Goal: Task Accomplishment & Management: Use online tool/utility

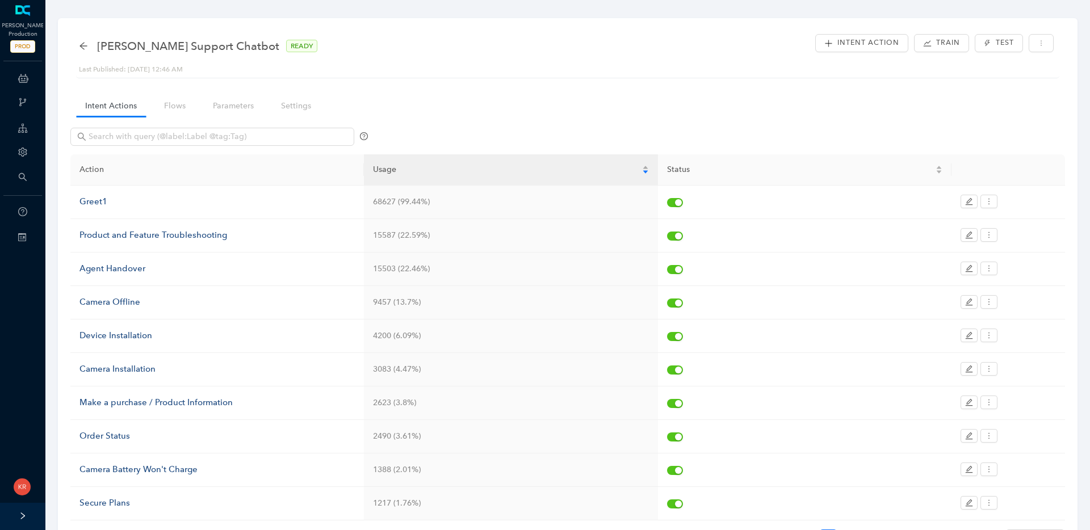
scroll to position [73, 0]
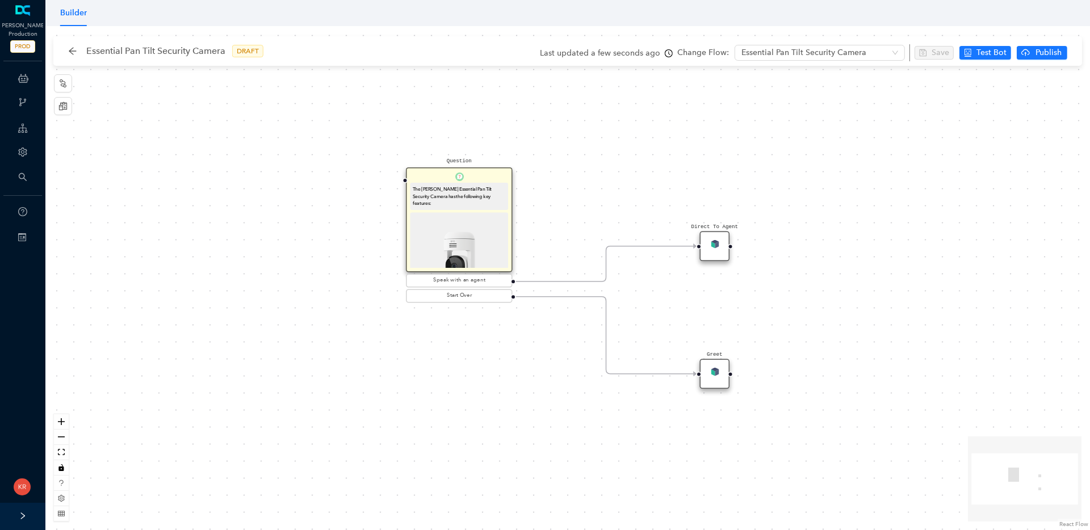
click at [484, 215] on img at bounding box center [459, 261] width 93 height 93
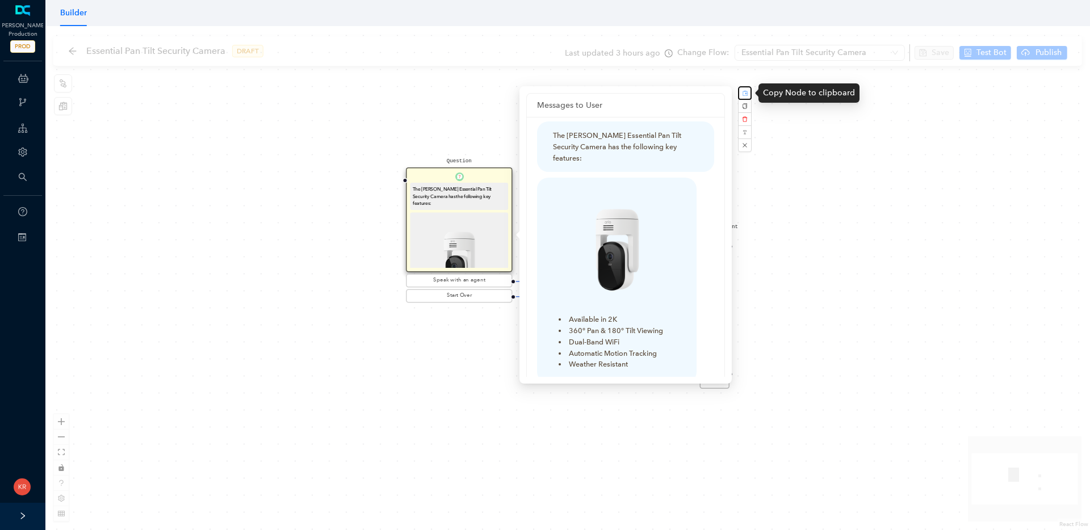
click at [748, 93] on button "button" at bounding box center [745, 93] width 14 height 14
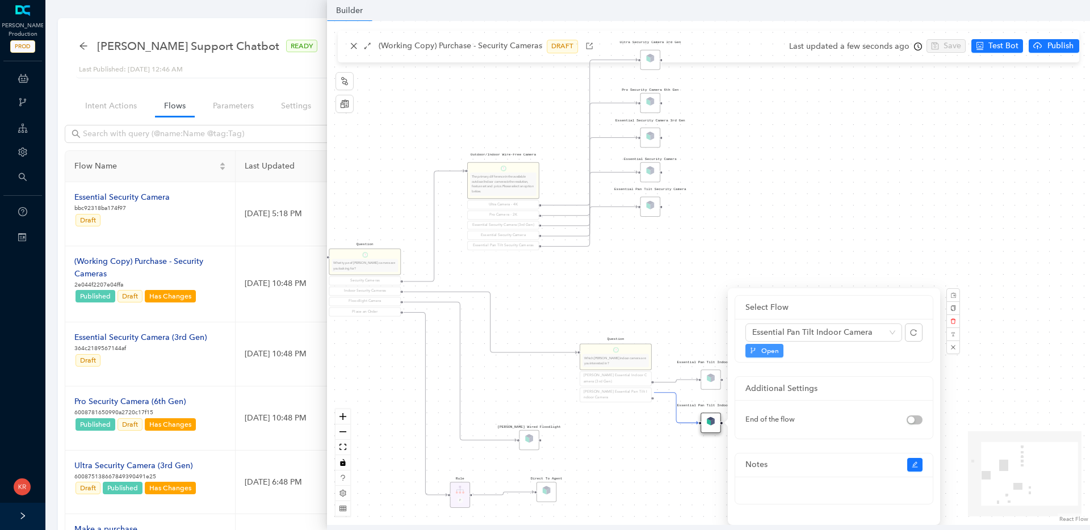
click at [774, 354] on span "Open" at bounding box center [770, 351] width 18 height 10
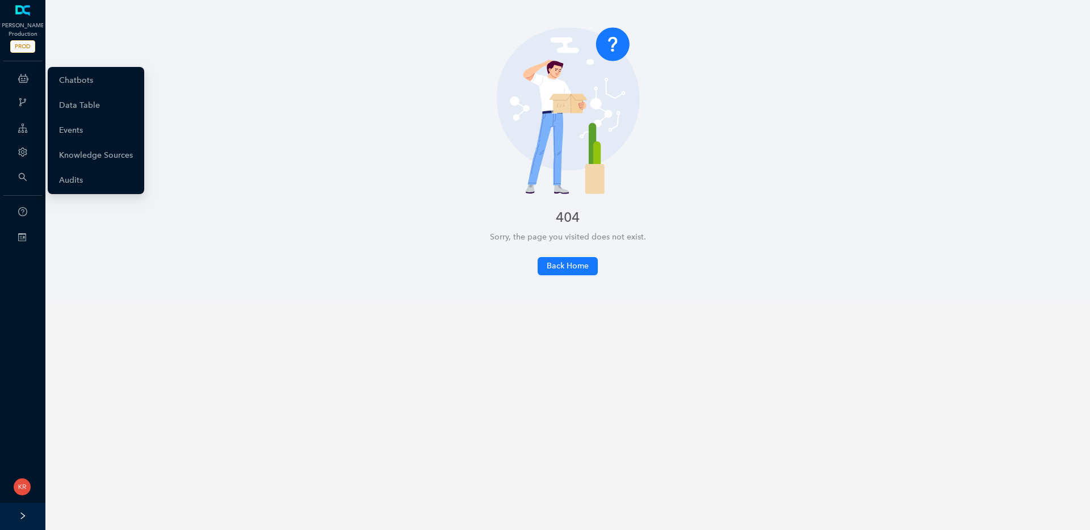
click at [26, 79] on icon at bounding box center [23, 78] width 10 height 23
click at [81, 84] on link "Chatbots" at bounding box center [76, 80] width 34 height 23
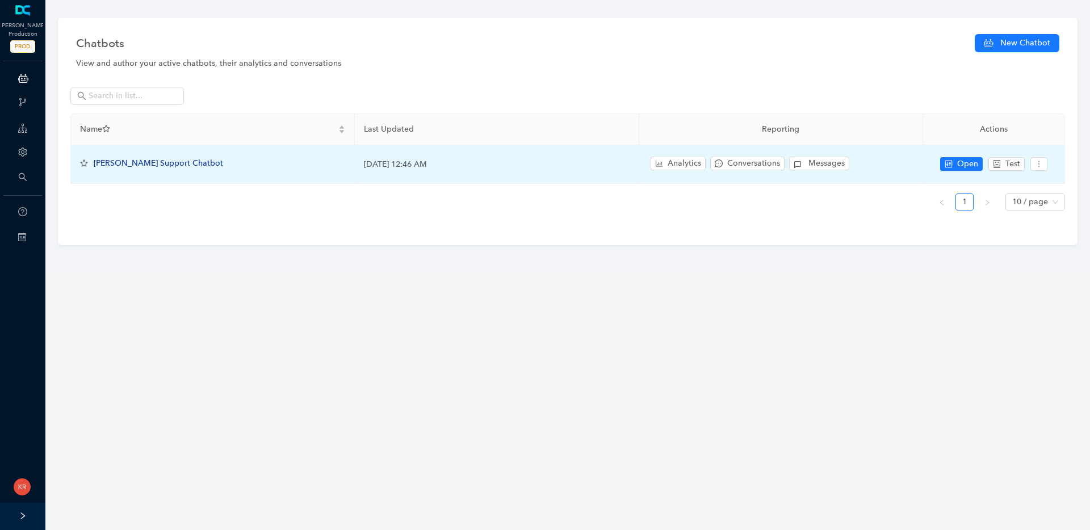
click at [145, 162] on span "[PERSON_NAME] Support Chatbot" at bounding box center [158, 163] width 129 height 10
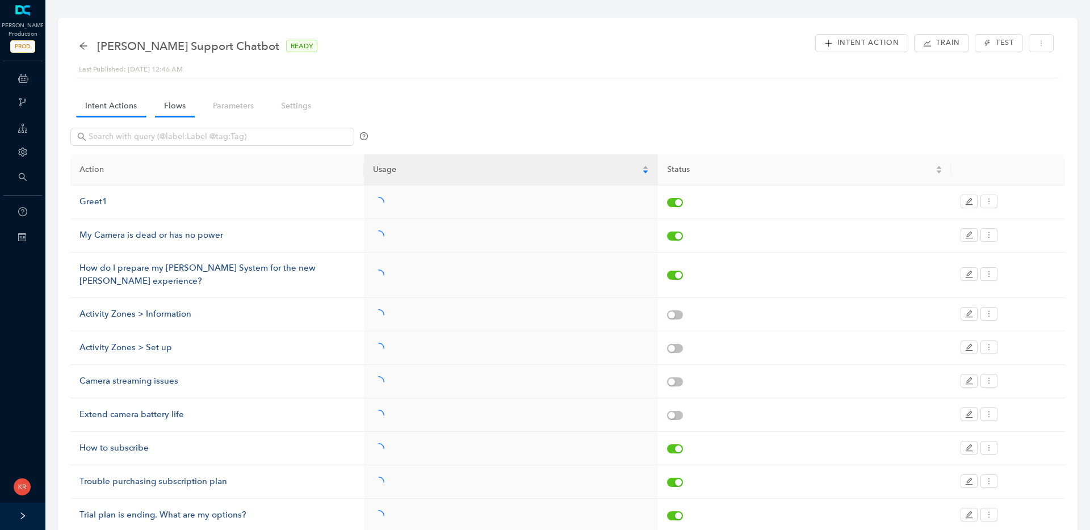
click at [167, 107] on link "Flows" at bounding box center [175, 105] width 40 height 21
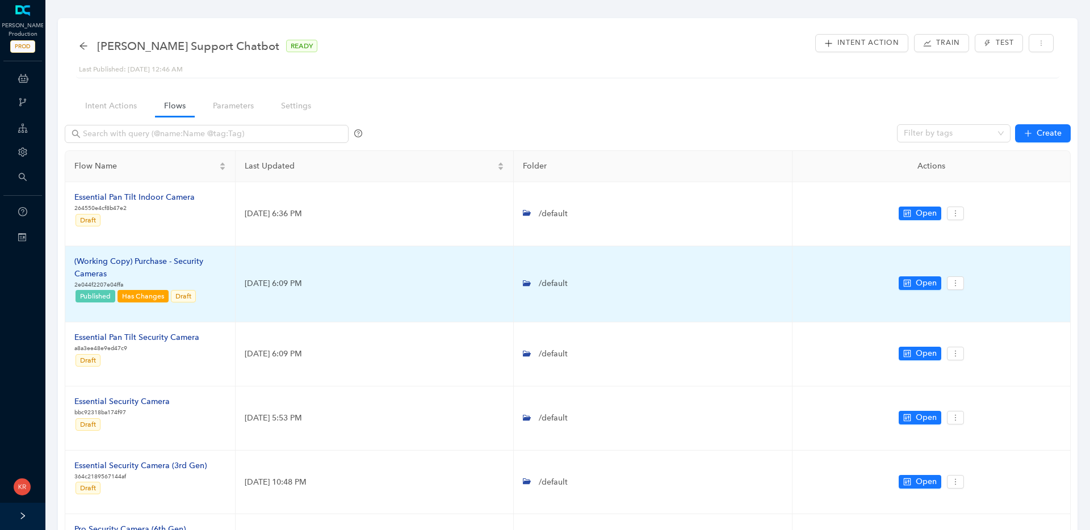
click at [126, 263] on div "(Working Copy) Purchase - Security Cameras" at bounding box center [150, 267] width 152 height 25
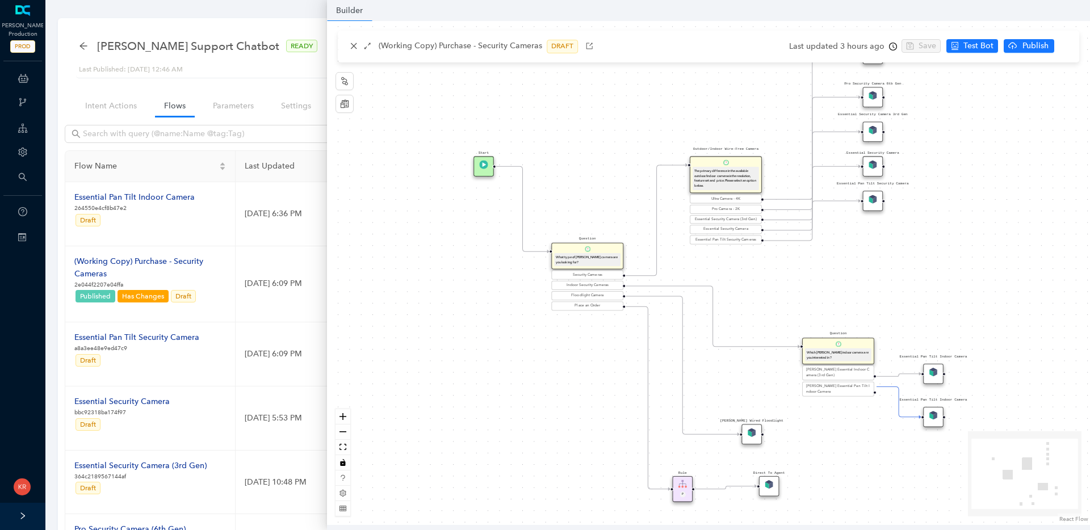
click at [936, 372] on img at bounding box center [933, 372] width 9 height 9
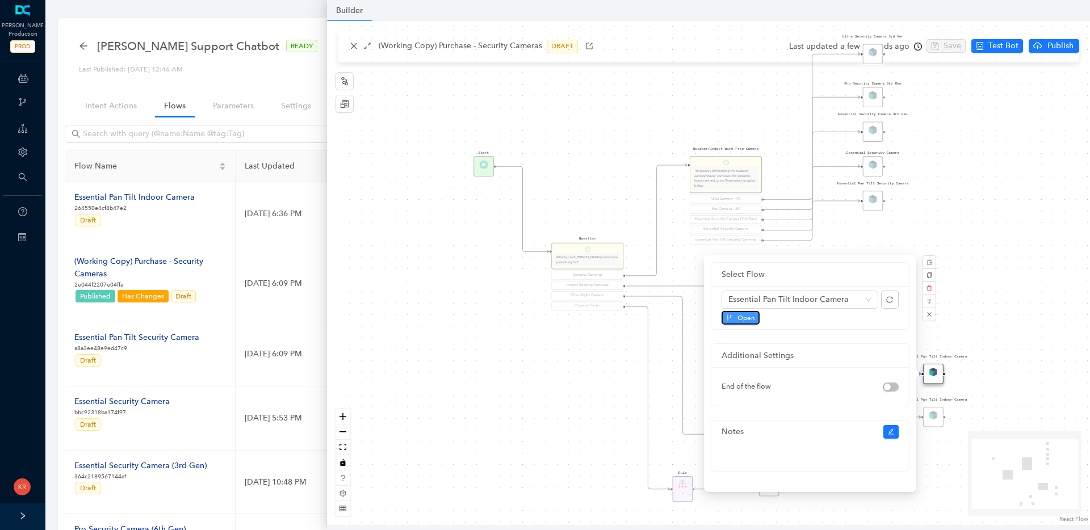
click at [736, 317] on button "Open" at bounding box center [740, 318] width 38 height 14
click at [1020, 230] on div "Rule P Start Question What type of Arlo camera are you looking for? Security Ca…" at bounding box center [708, 273] width 763 height 504
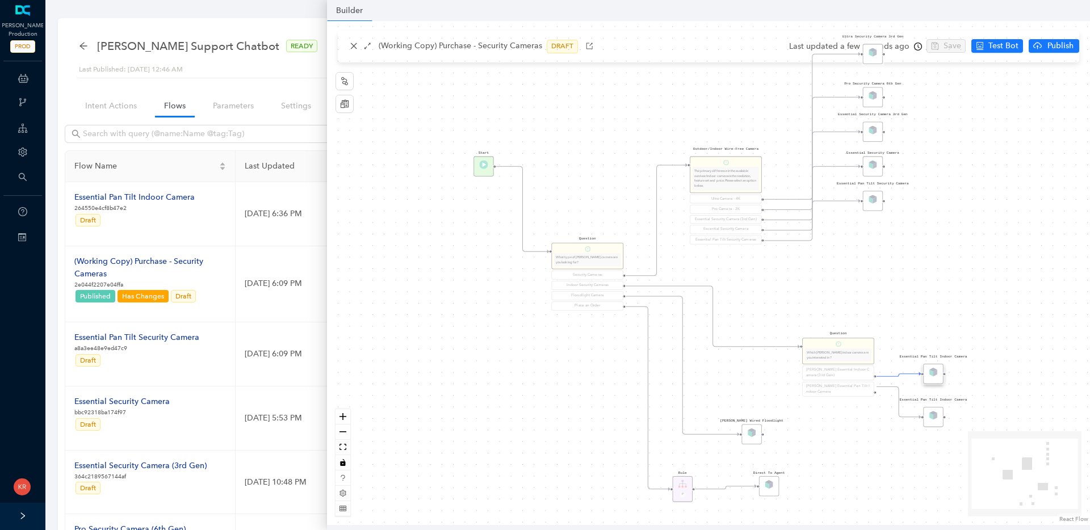
click at [1020, 230] on div "Rule P Start Question What type of Arlo camera are you looking for? Security Ca…" at bounding box center [708, 273] width 763 height 504
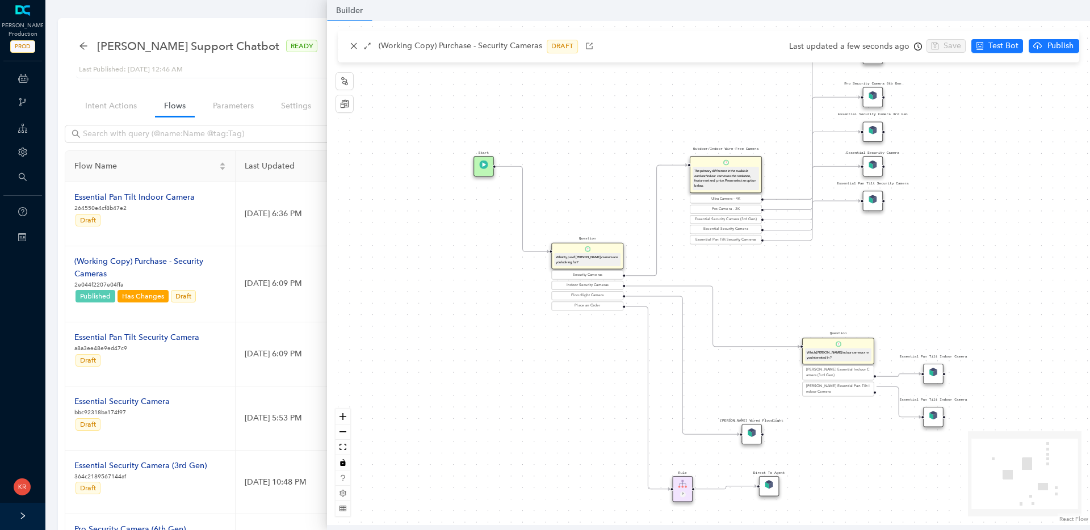
click at [932, 419] on div "Essential Pan Tilt Indoor Camera" at bounding box center [933, 417] width 20 height 20
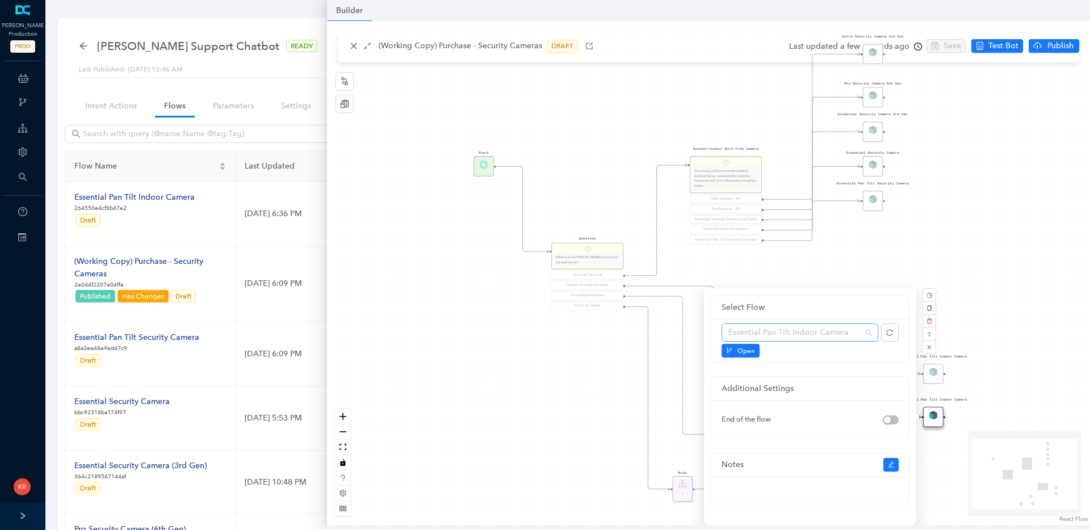
click at [868, 331] on span "Essential Pan Tilt Indoor Camera" at bounding box center [799, 332] width 143 height 17
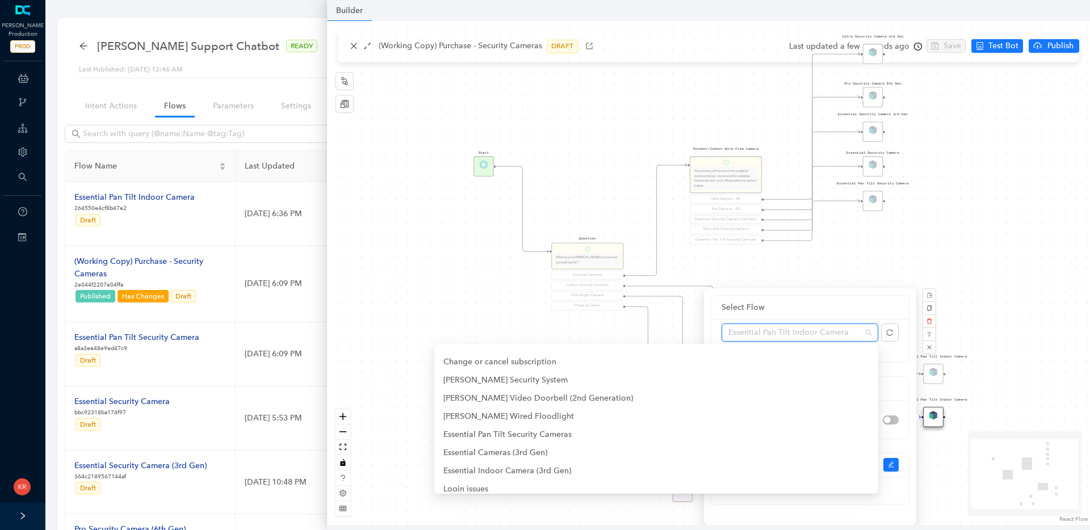
scroll to position [178, 0]
click at [663, 451] on div "Essential Indoor Camera (3rd Gen)" at bounding box center [656, 450] width 426 height 12
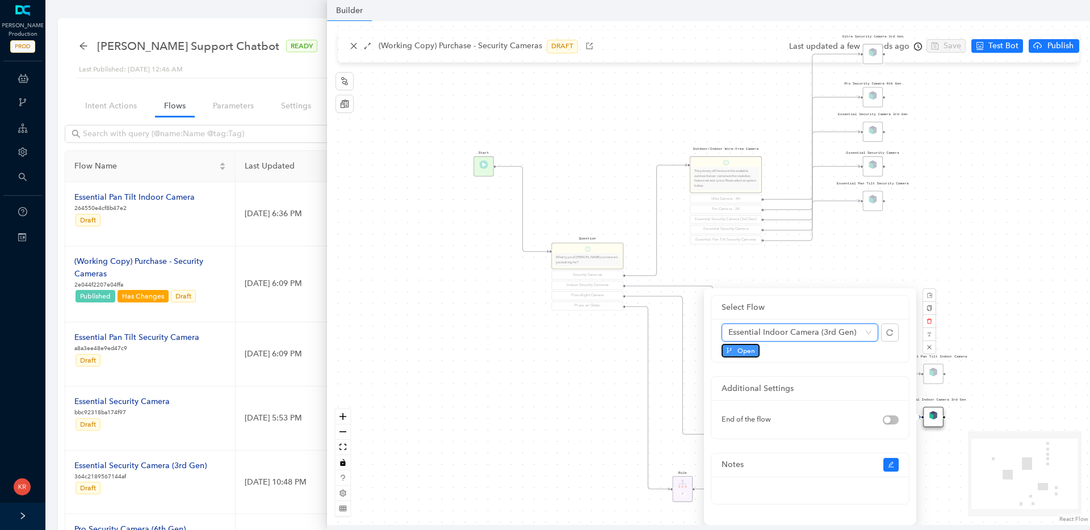
click at [745, 348] on span "Open" at bounding box center [746, 351] width 18 height 10
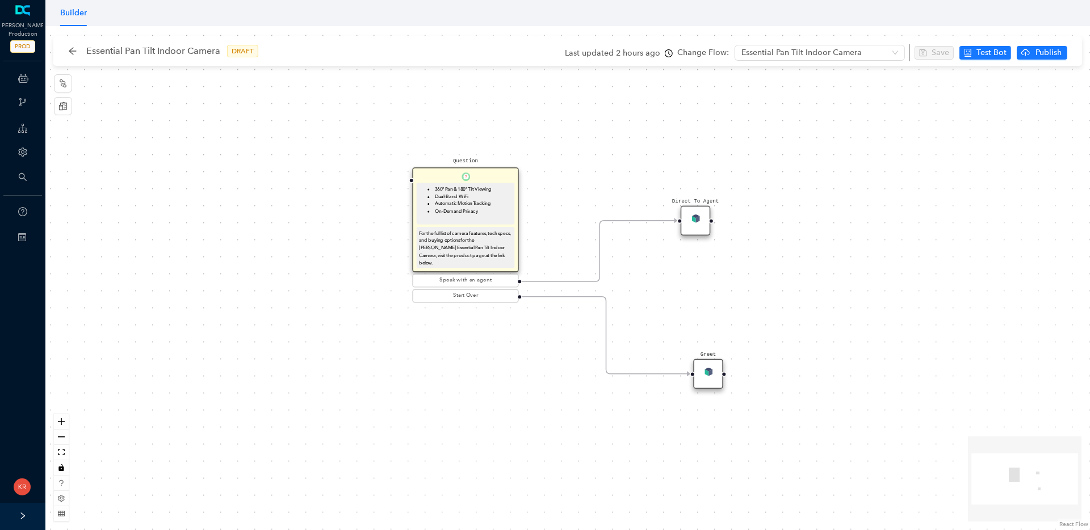
scroll to position [87, 0]
click at [66, 52] on div "Essential Pan Tilt Indoor Camera DRAFT Last updated 2 hours ago Change Flow: Es…" at bounding box center [570, 51] width 1023 height 30
click at [72, 50] on icon "arrow-left" at bounding box center [72, 51] width 9 height 9
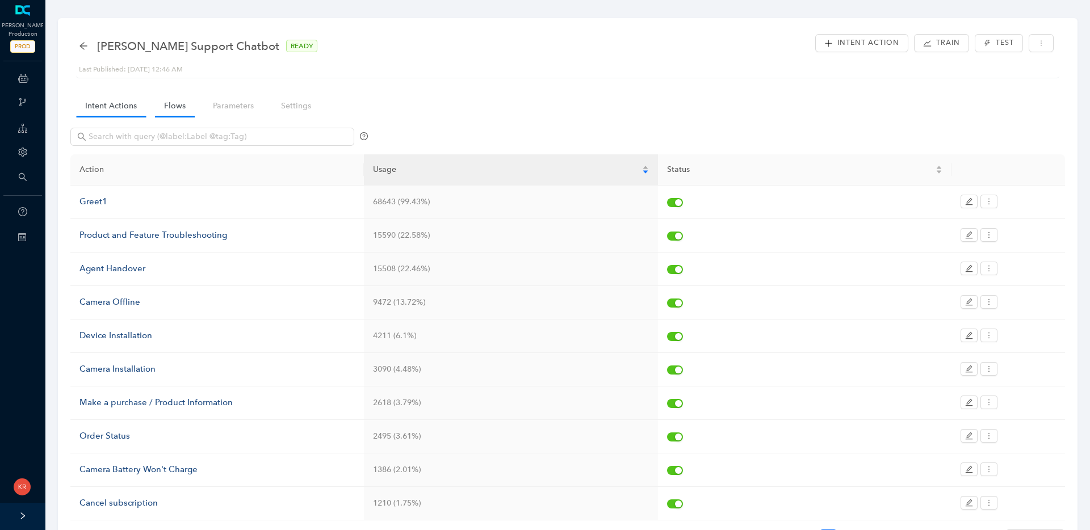
click at [156, 104] on link "Flows" at bounding box center [175, 105] width 40 height 21
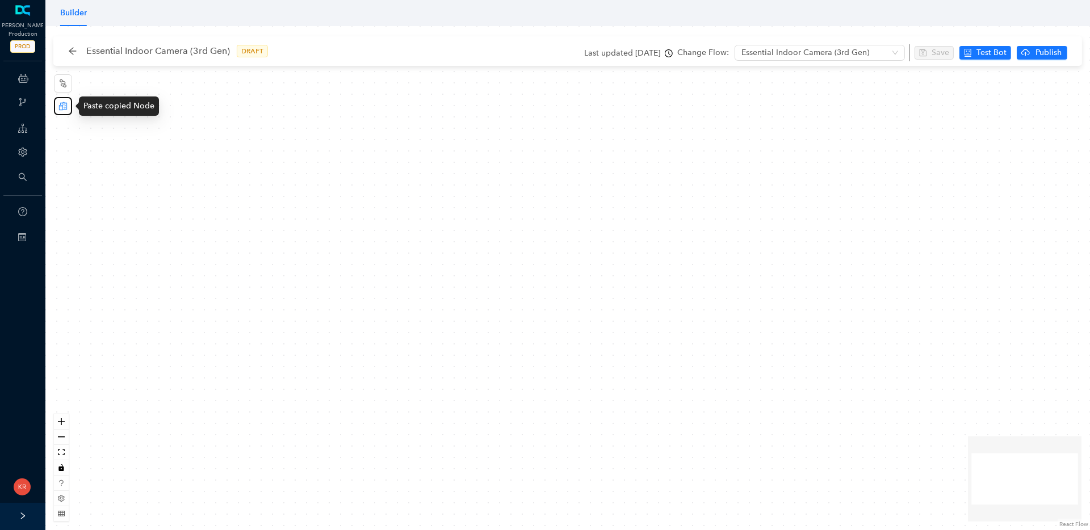
click at [60, 111] on button "button" at bounding box center [63, 106] width 18 height 18
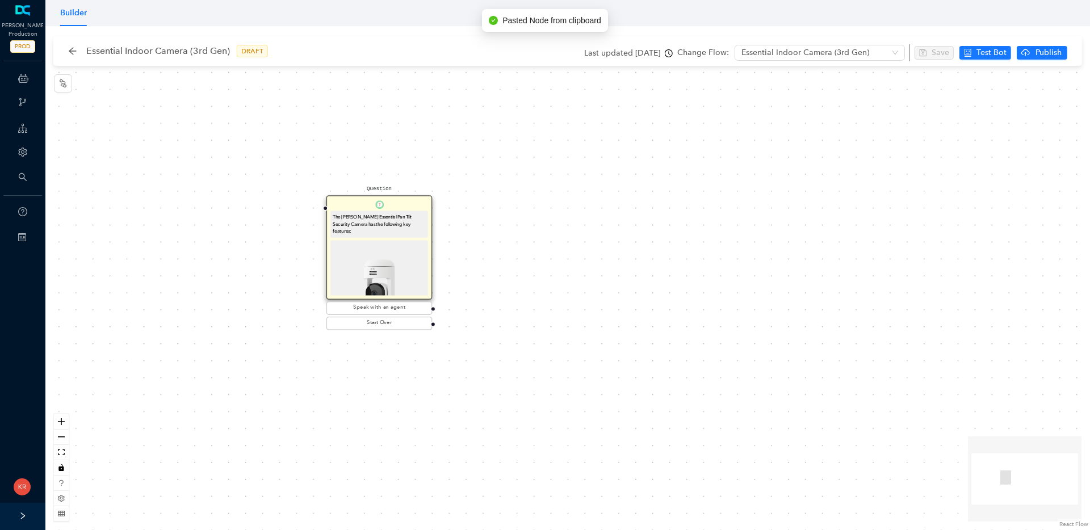
drag, startPoint x: 552, startPoint y: 253, endPoint x: 354, endPoint y: 230, distance: 199.9
click at [354, 230] on div "The Arlo Essential Pan Tilt Security Camera has the following key features: Ava…" at bounding box center [379, 253] width 104 height 85
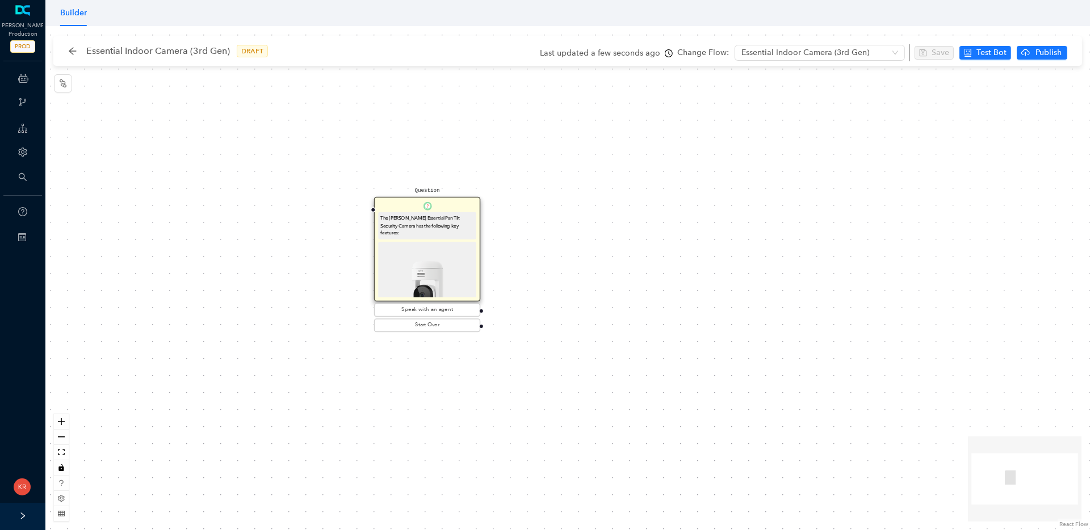
click at [439, 230] on div "The Arlo Essential Pan Tilt Security Camera has the following key features:" at bounding box center [427, 225] width 98 height 27
click at [440, 226] on div "The Arlo Essential Pan Tilt Security Camera has the following key features:" at bounding box center [426, 226] width 93 height 23
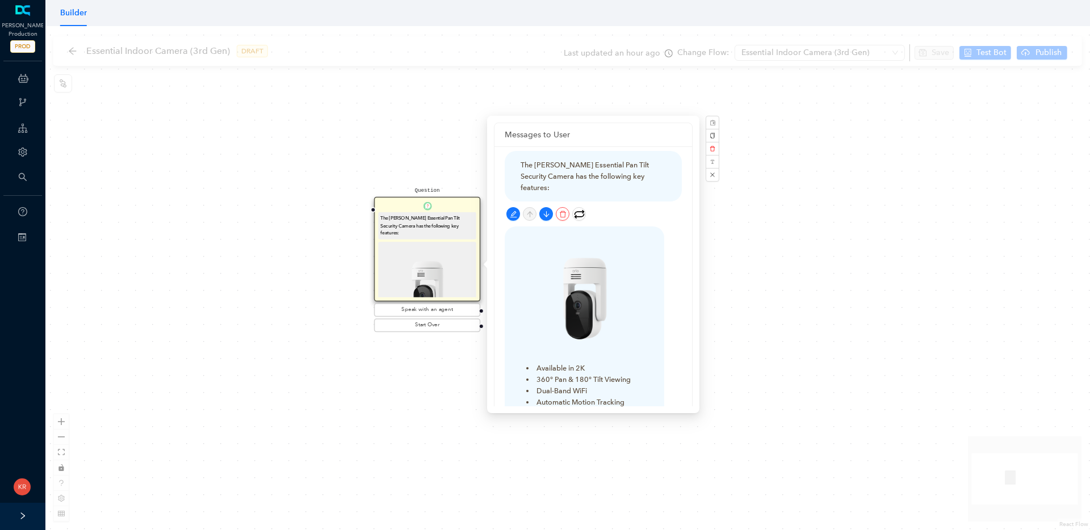
click at [598, 171] on div "The Arlo Essential Pan Tilt Security Camera has the following key features:" at bounding box center [592, 175] width 145 height 33
click at [514, 211] on icon "edit" at bounding box center [513, 214] width 7 height 7
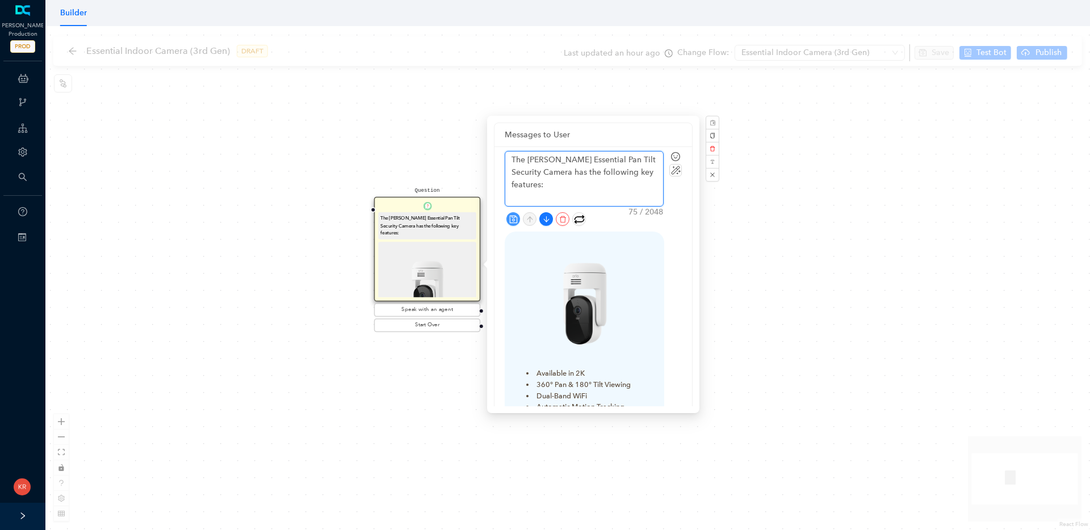
click at [589, 159] on textarea "The Arlo Essential Pan Tilt Security Camera has the following key features:" at bounding box center [584, 179] width 158 height 54
drag, startPoint x: 634, startPoint y: 158, endPoint x: 580, endPoint y: 154, distance: 54.0
click at [580, 154] on textarea "The Arlo Essential Pan Tilt Security Camera has the following key features:" at bounding box center [584, 179] width 158 height 54
type textarea "The Arlo Essential I Camera has the following key features:"
type textarea "The Arlo Essential In Camera has the following key features:"
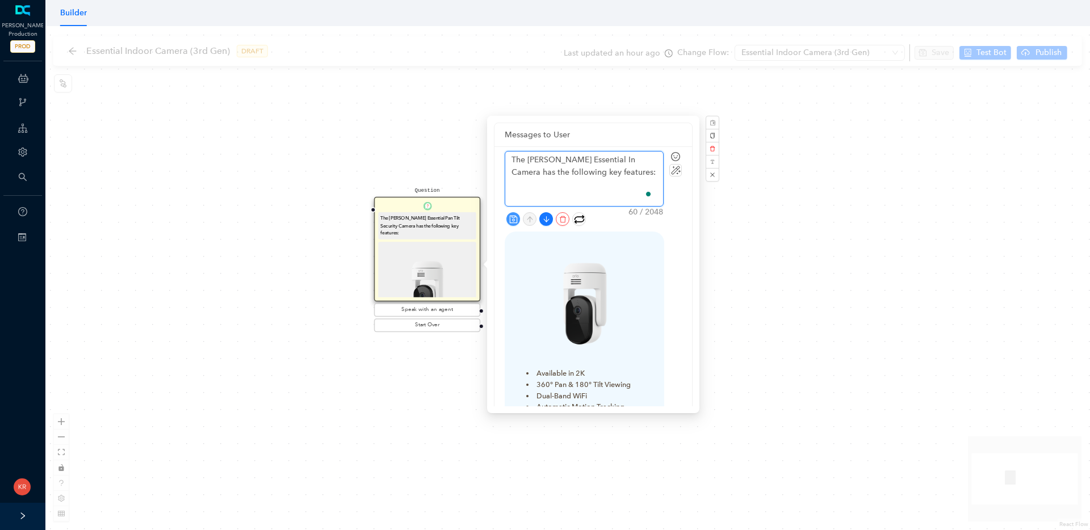
type textarea "The Arlo Essential Ind Camera has the following key features:"
type textarea "The Arlo Essential Indo Camera has the following key features:"
type textarea "The Arlo Essential Indoo Camera has the following key features:"
type textarea "The Arlo Essential Indoor Camera has the following key features:"
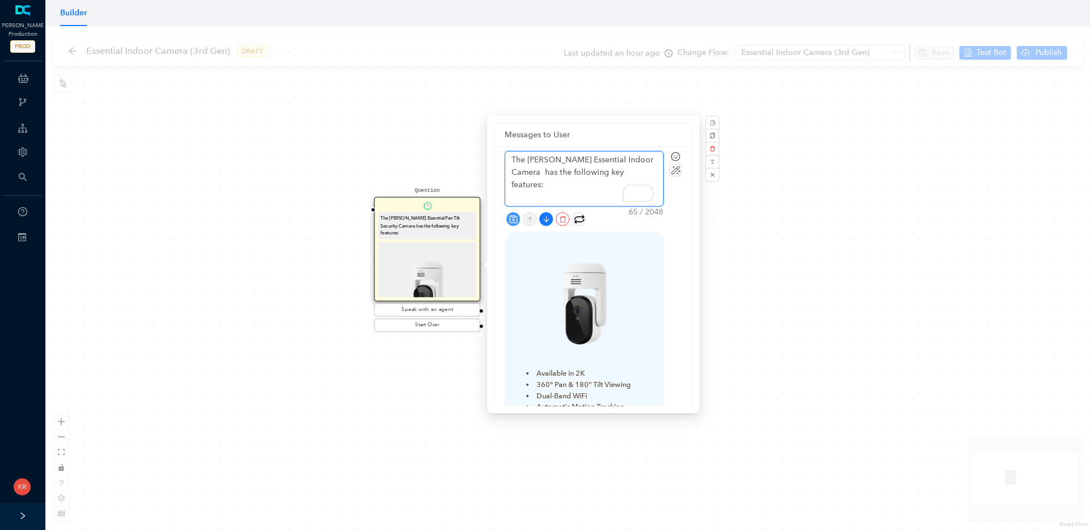
type textarea "The Arlo Essential Indoor Camera ( has the following key features:"
type textarea "The Arlo Essential Indoor Camera (3 has the following key features:"
type textarea "The Arlo Essential Indoor Camera (3r has the following key features:"
type textarea "The Arlo Essential Indoor Camera (3rd has the following key features:"
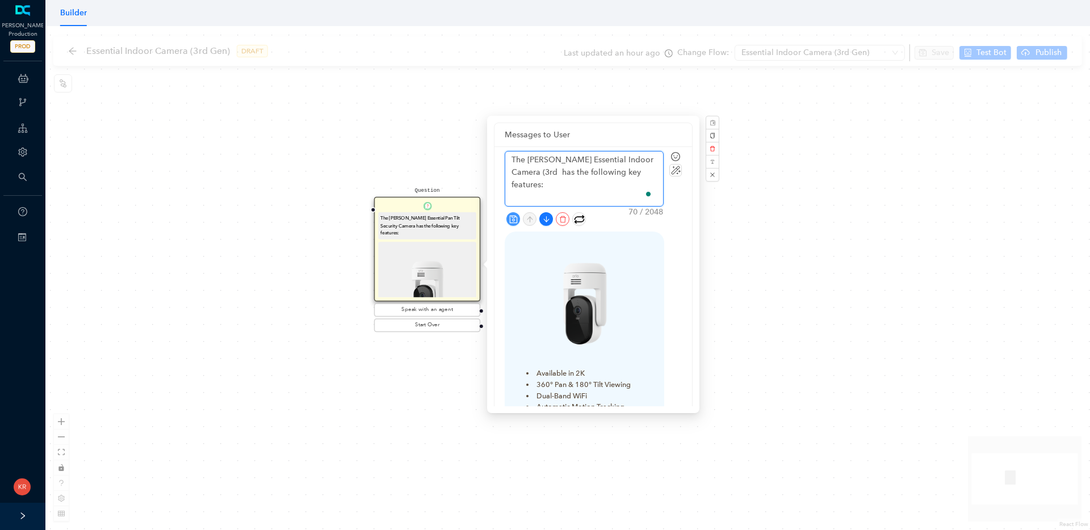
type textarea "The Arlo Essential Indoor Camera (3rd G has the following key features:"
type textarea "The Arlo Essential Indoor Camera (3rd Ge has the following key features:"
type textarea "The Arlo Essential Indoor Camera (3rd Gen has the following key features:"
type textarea "The Arlo Essential Indoor Camera (3rd Gen) has the following key features:"
click at [512, 216] on icon "save" at bounding box center [513, 219] width 9 height 9
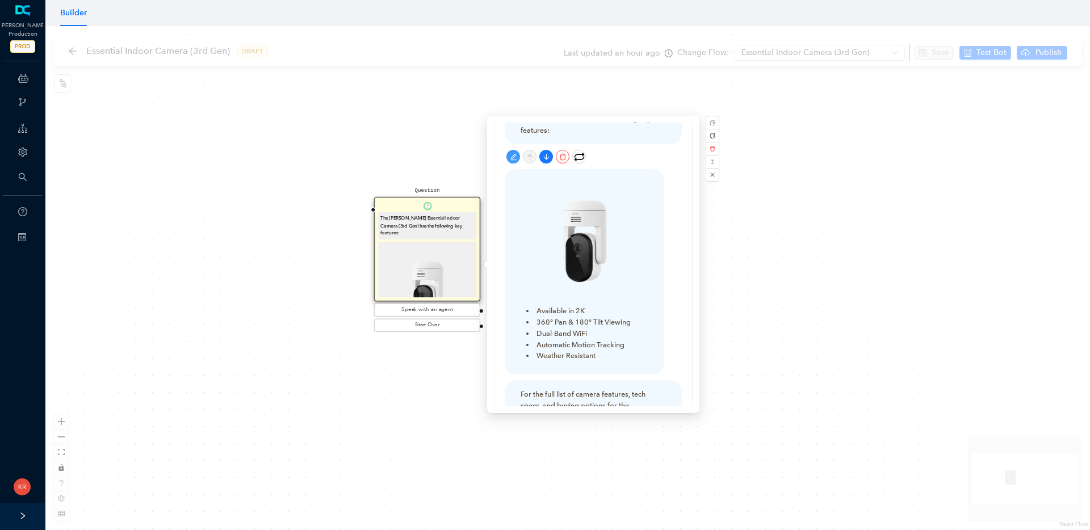
scroll to position [61, 0]
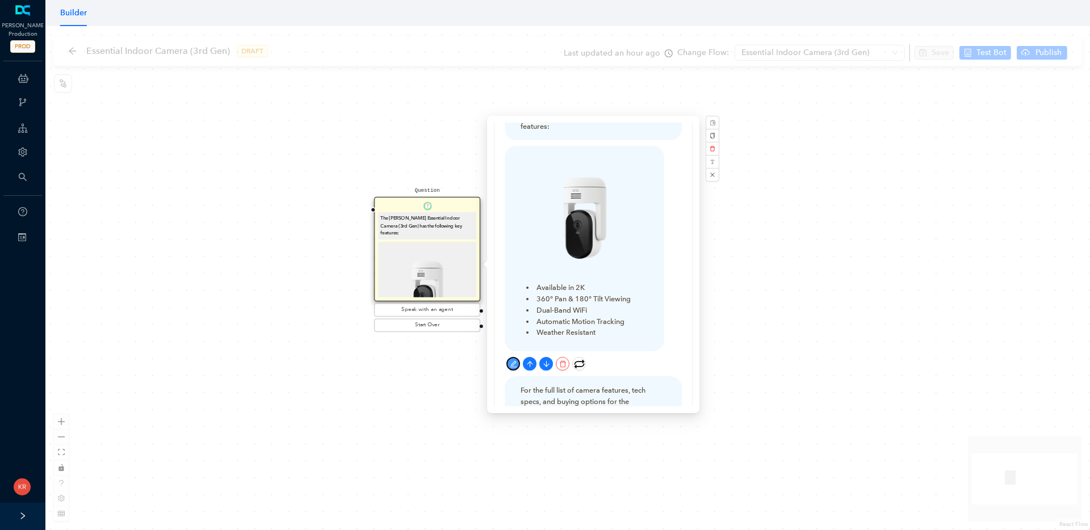
click at [507, 357] on button "button" at bounding box center [513, 364] width 14 height 14
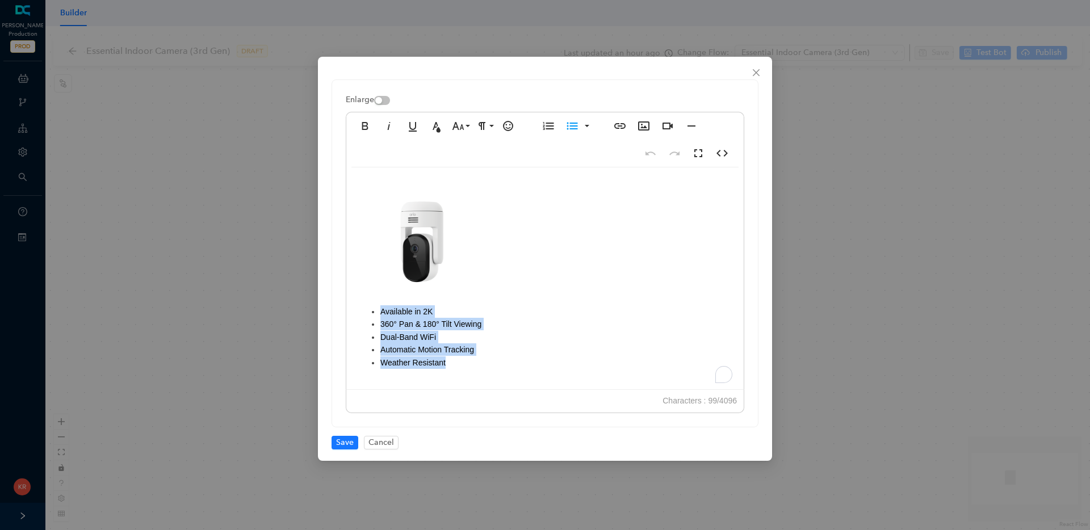
drag, startPoint x: 453, startPoint y: 360, endPoint x: 374, endPoint y: 312, distance: 92.7
click at [374, 312] on ul "Available in 2K 360° Pan & 180° Tilt Viewing Dual-Band WiFi Automatic Motion Tr…" at bounding box center [545, 337] width 375 height 64
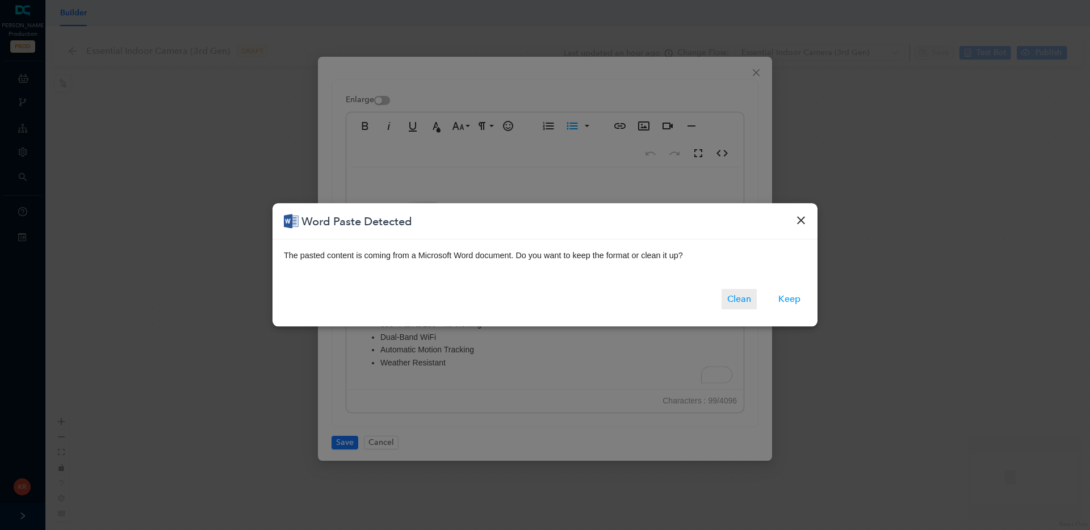
click at [744, 297] on button "Clean" at bounding box center [738, 299] width 35 height 20
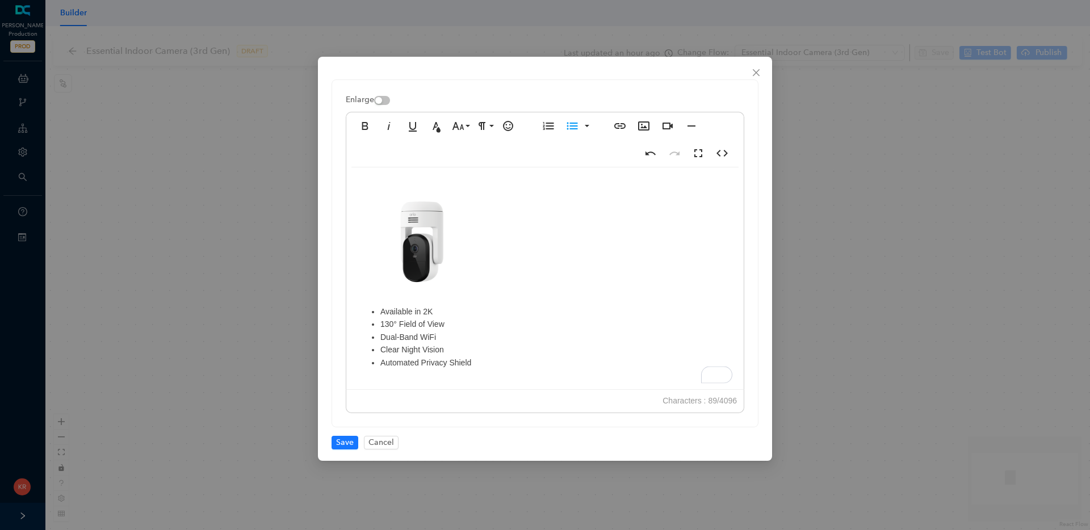
click at [429, 251] on img "To enrich screen reader interactions, please activate Accessibility in Grammarl…" at bounding box center [422, 242] width 128 height 127
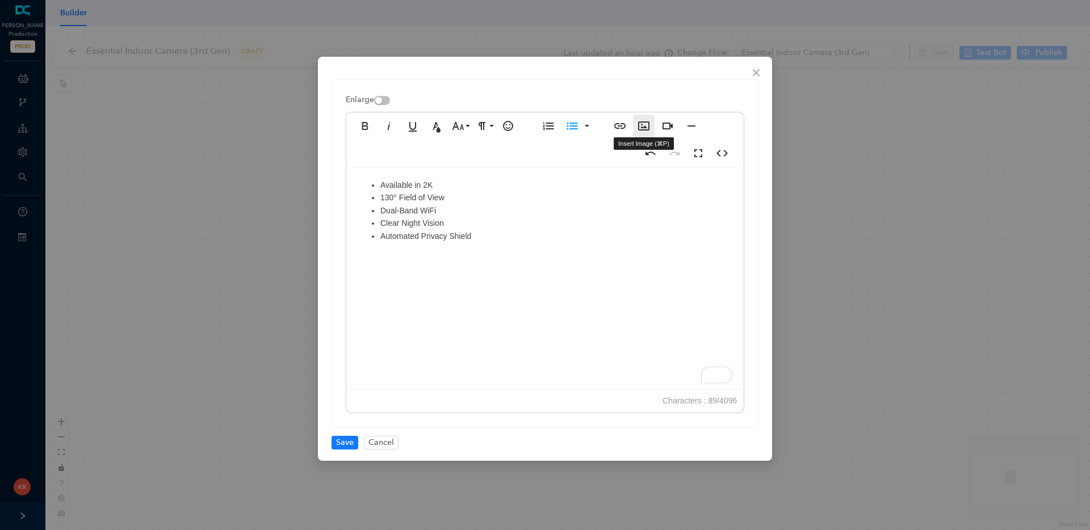
click at [642, 124] on icon "button" at bounding box center [644, 126] width 14 height 14
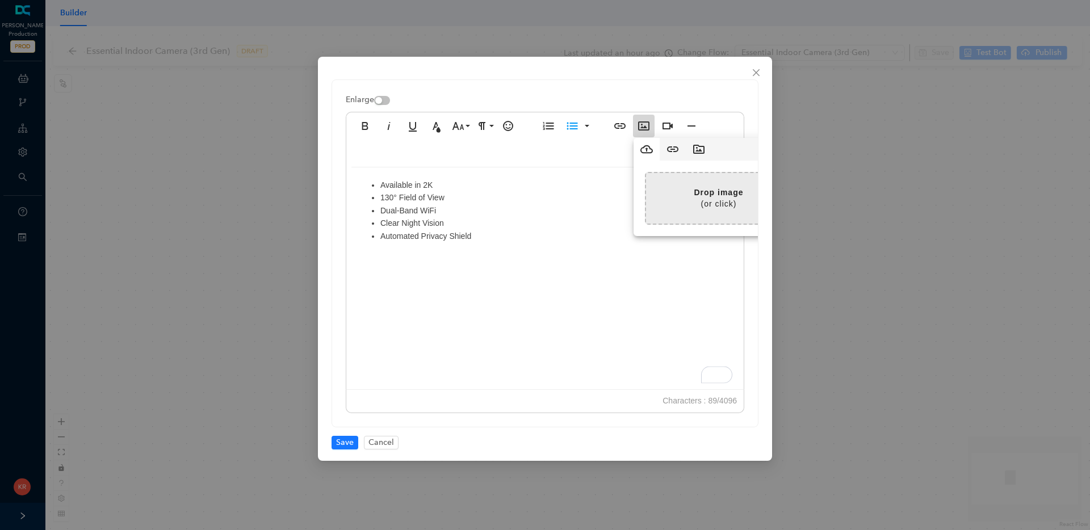
click at [697, 195] on input "file" at bounding box center [428, 198] width 726 height 51
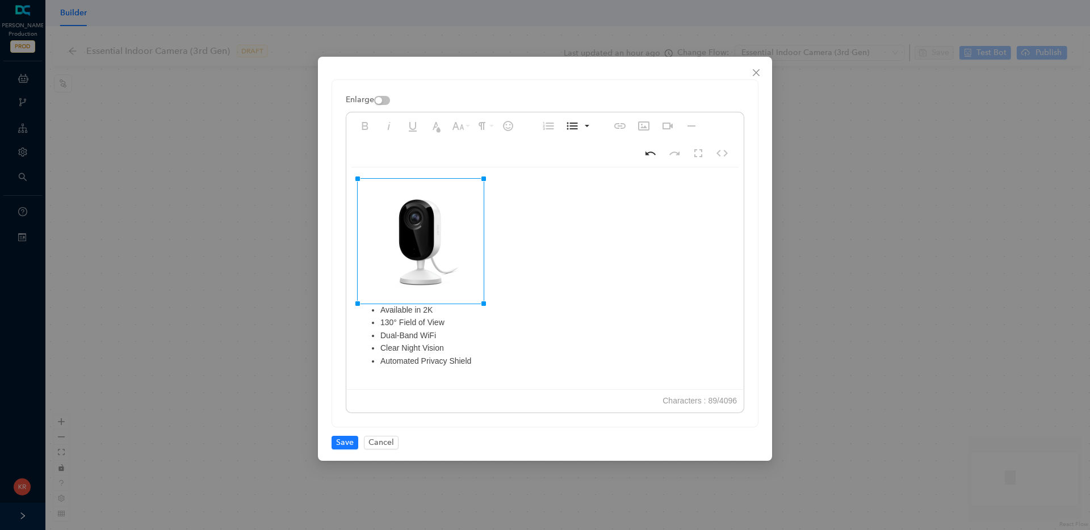
drag, startPoint x: 526, startPoint y: 178, endPoint x: 481, endPoint y: 201, distance: 50.3
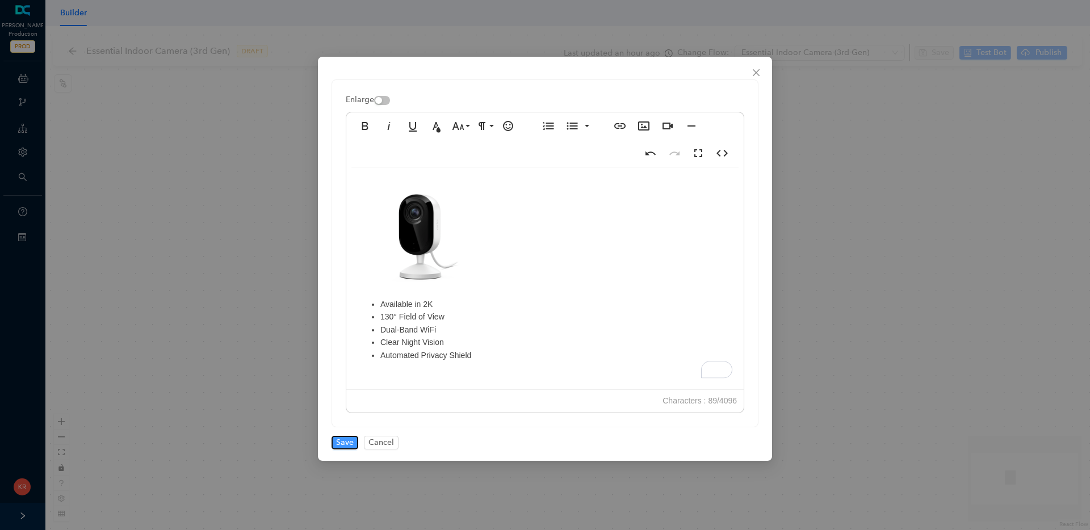
click at [346, 436] on button "Save" at bounding box center [344, 443] width 27 height 14
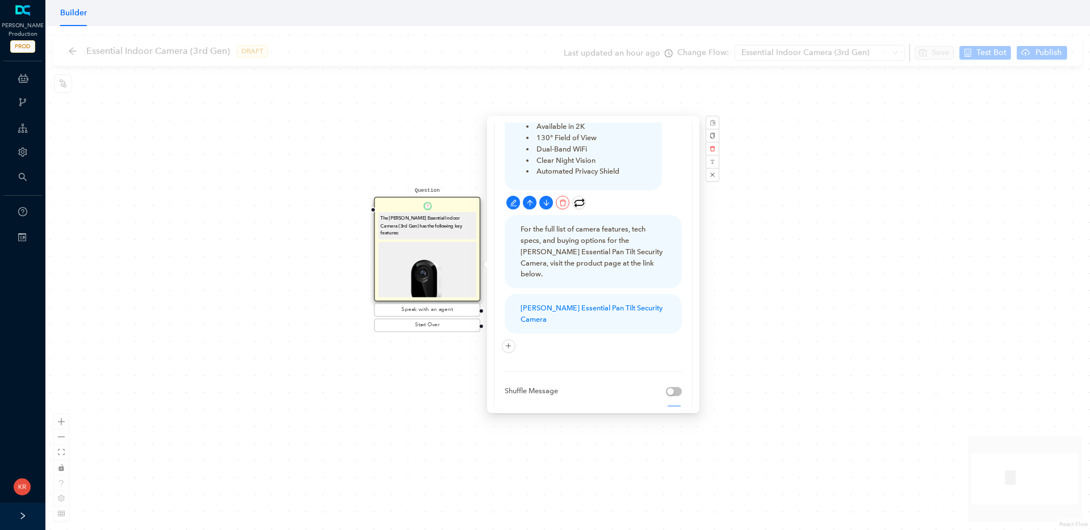
scroll to position [231, 0]
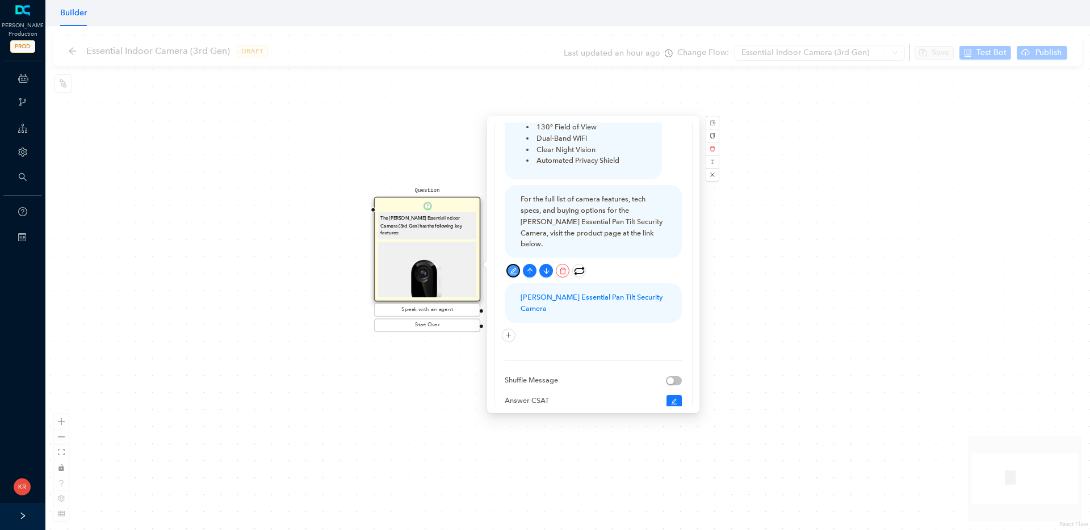
click at [513, 267] on icon "edit" at bounding box center [513, 270] width 7 height 7
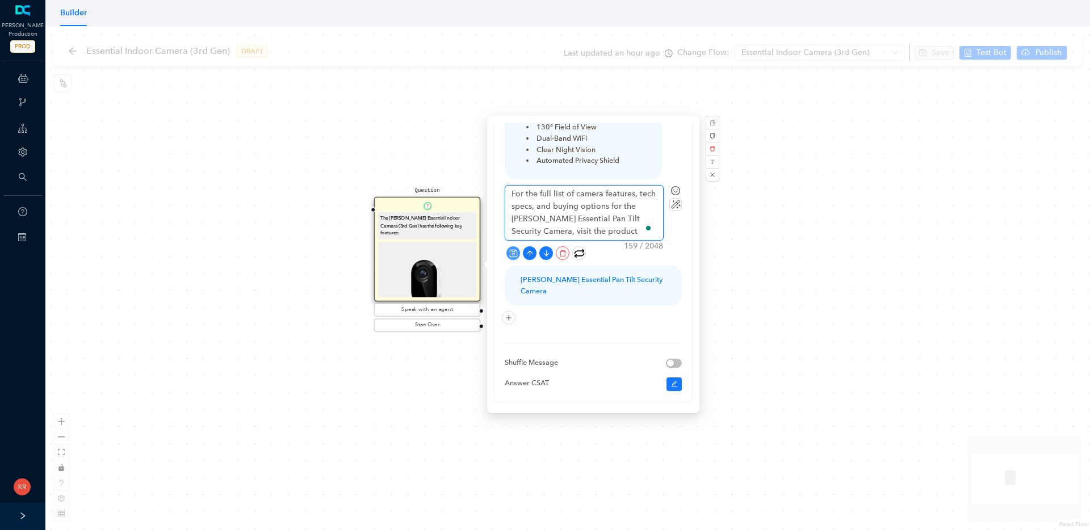
drag, startPoint x: 602, startPoint y: 207, endPoint x: 545, endPoint y: 208, distance: 56.8
click at [545, 208] on textarea "For the full list of camera features, tech specs, and buying options for the Ar…" at bounding box center [584, 213] width 158 height 54
type textarea "For the full list of camera features, tech specs, and buying options for the Ar…"
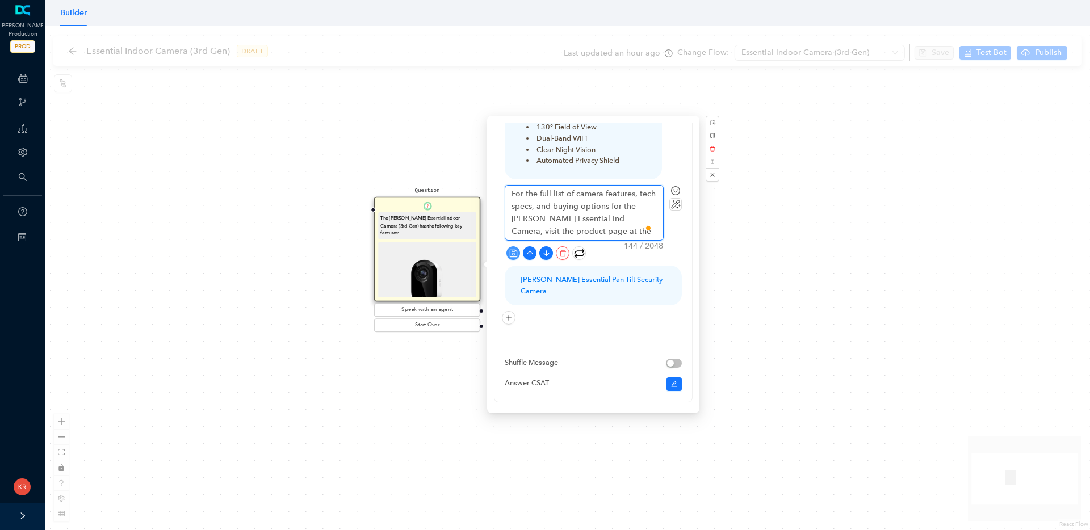
type textarea "For the full list of camera features, tech specs, and buying options for the Ar…"
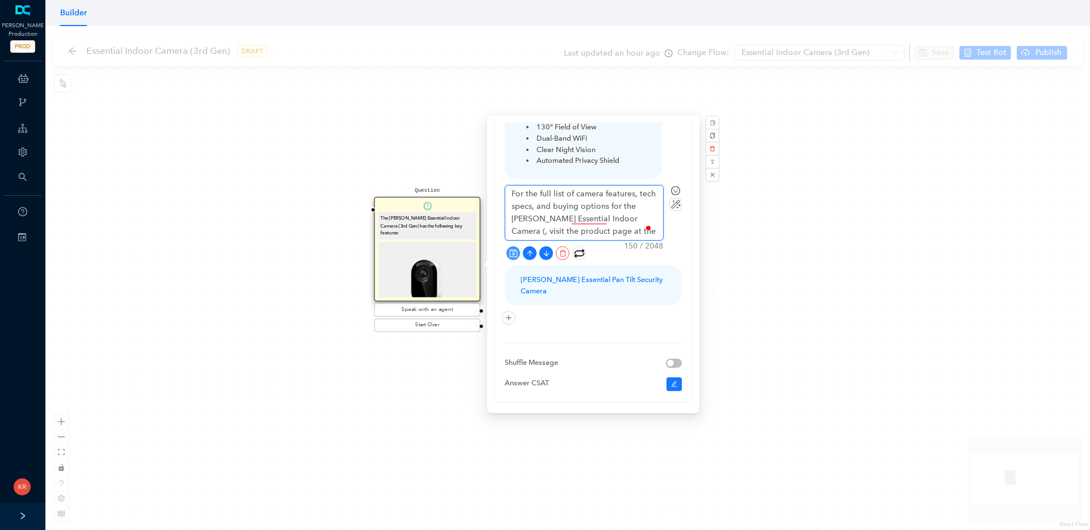
type textarea "For the full list of camera features, tech specs, and buying options for the Ar…"
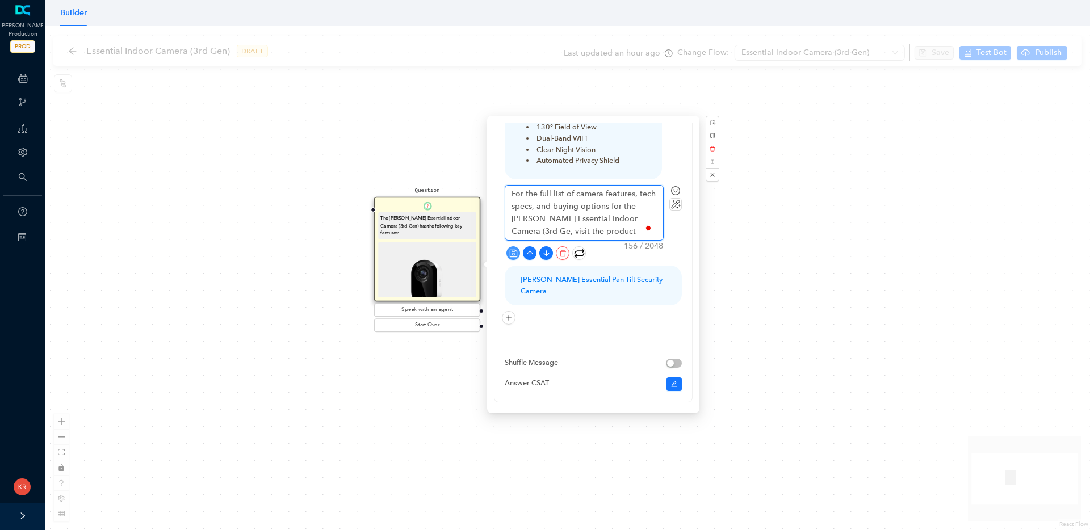
type textarea "For the full list of camera features, tech specs, and buying options for the Ar…"
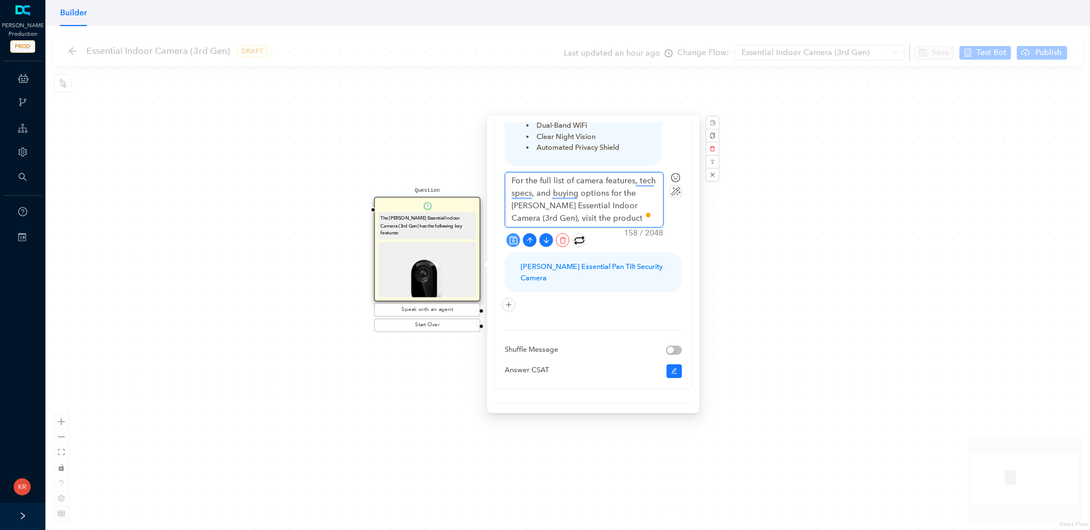
scroll to position [270, 0]
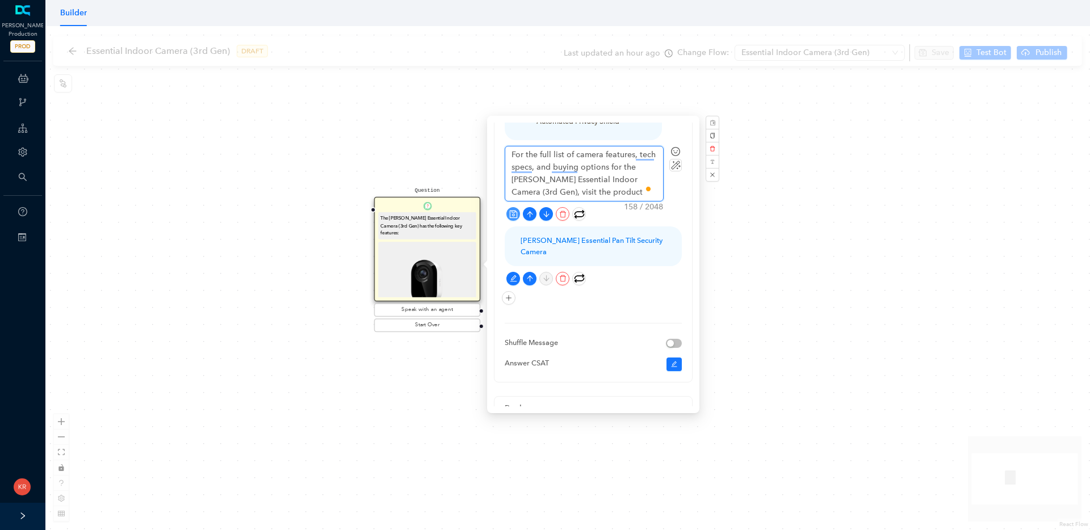
type textarea "For the full list of camera features, tech specs, and buying options for the Ar…"
click at [513, 210] on icon "save" at bounding box center [513, 214] width 9 height 9
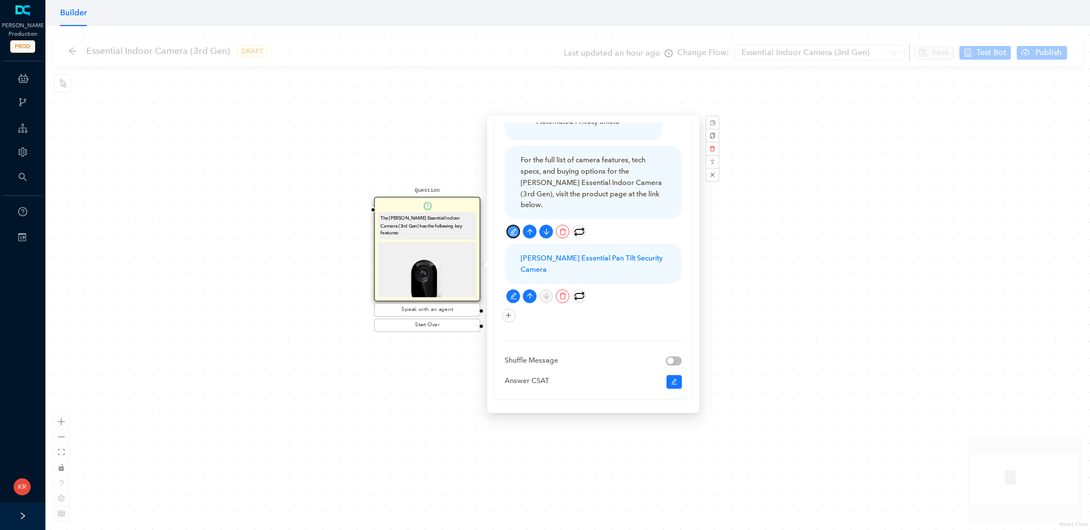
click at [513, 225] on button "button" at bounding box center [513, 232] width 14 height 14
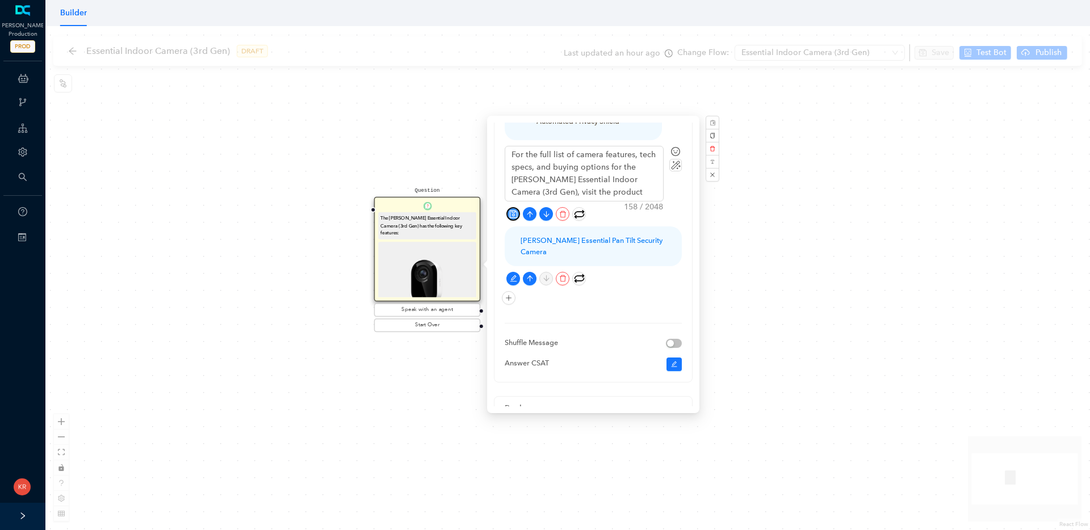
click at [516, 207] on button "button" at bounding box center [513, 214] width 14 height 14
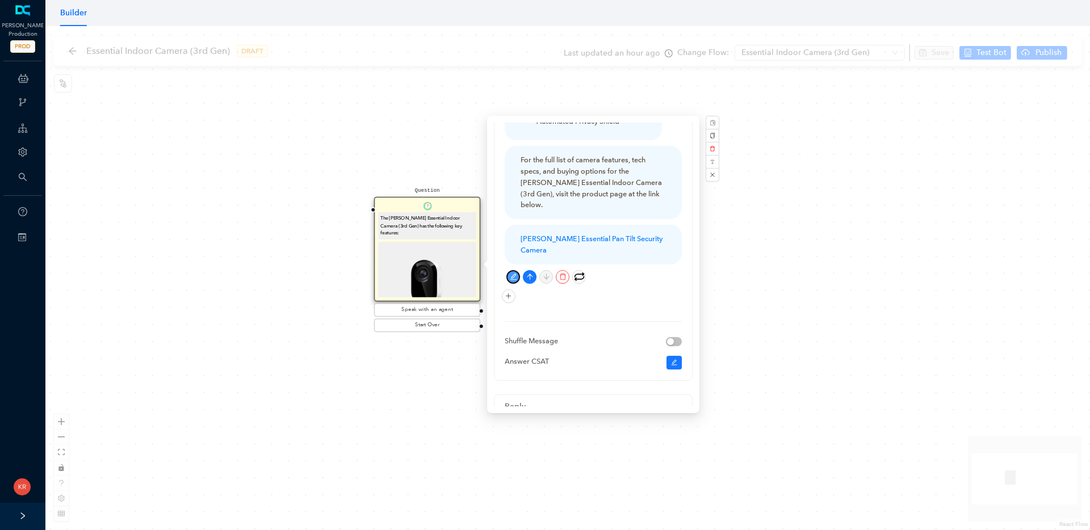
click at [514, 273] on icon "edit" at bounding box center [513, 276] width 7 height 7
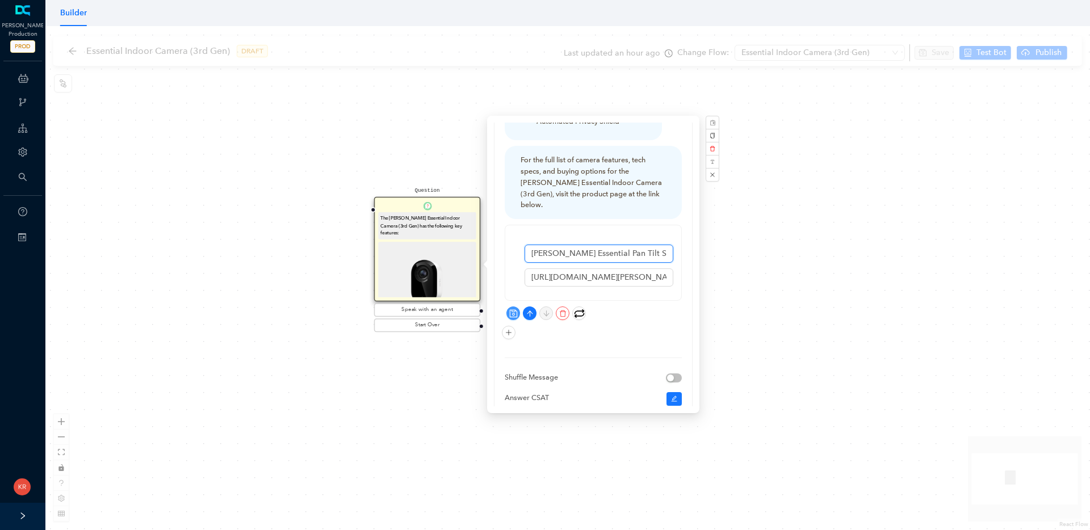
drag, startPoint x: 594, startPoint y: 230, endPoint x: 633, endPoint y: 227, distance: 39.3
click at [633, 245] on input "Arlo Essential Pan Tilt Security Camera" at bounding box center [598, 254] width 149 height 18
click at [658, 245] on input "Arlo Essential Indoor Camera" at bounding box center [598, 254] width 149 height 18
type input "[PERSON_NAME] Essential Indoor Camera (3rd Gen)"
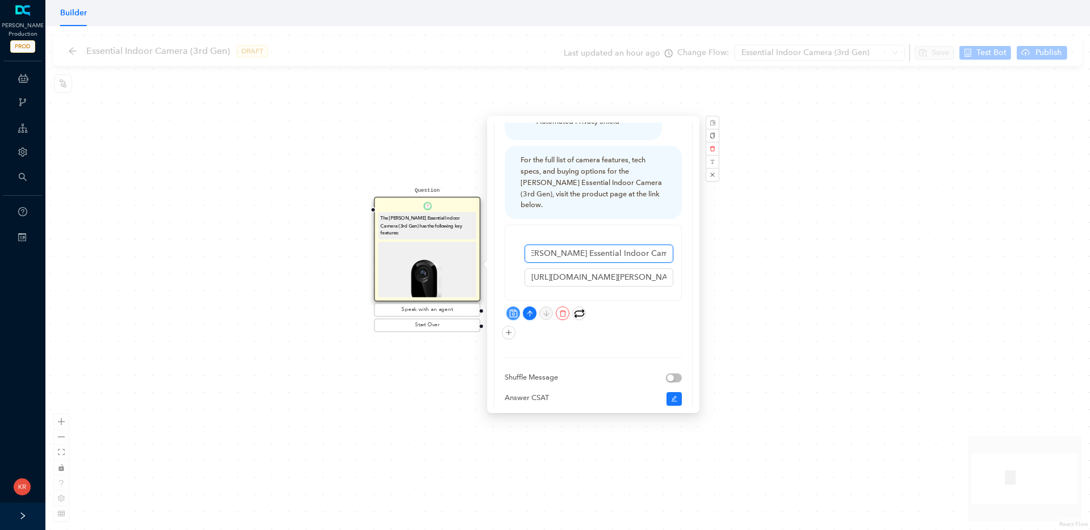
scroll to position [0, 0]
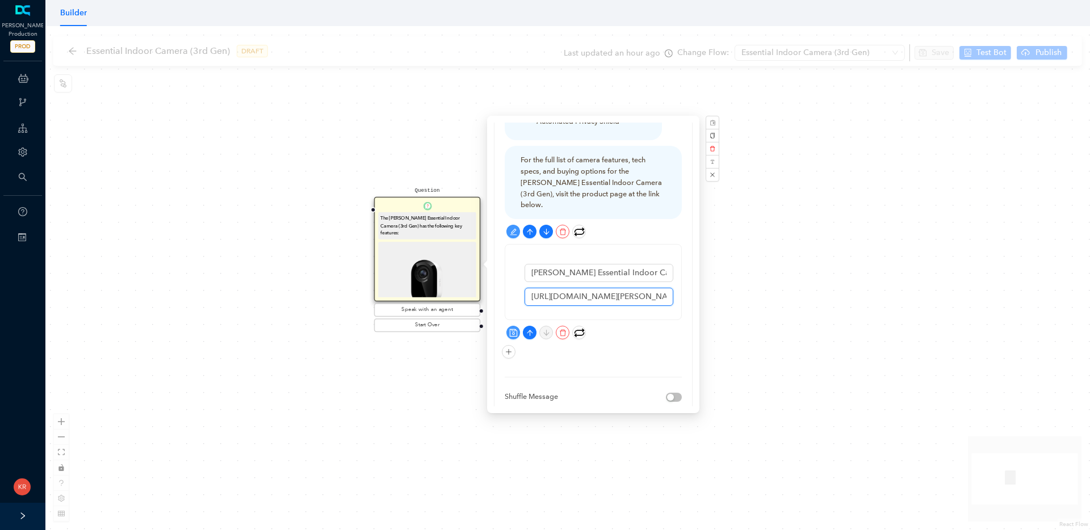
click at [572, 288] on input "https://us.arlo.com/collections/security-cameras/products/arlo-essential-pan-ti…" at bounding box center [598, 297] width 149 height 18
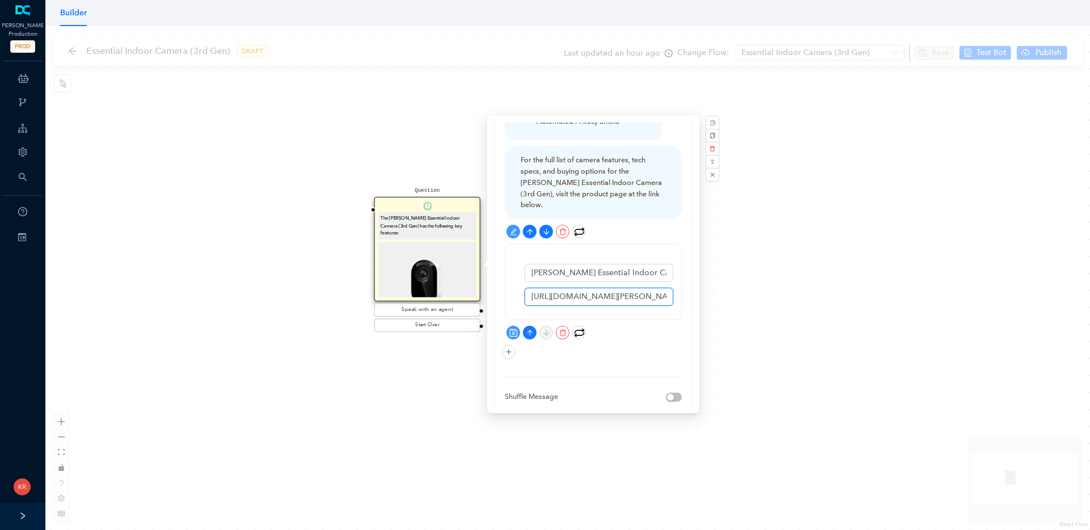
click at [572, 288] on input "https://us.arlo.com/collections/security-cameras/products/arlo-essential-pan-ti…" at bounding box center [598, 297] width 149 height 18
paste input "products/arlo-essential-indoor-3rd-gen?variant=51299223142719"
type input "https://us.arlo.com/products/arlo-essential-indoor-3rd-gen?variant=512992231427…"
click at [513, 329] on icon "save" at bounding box center [513, 333] width 9 height 9
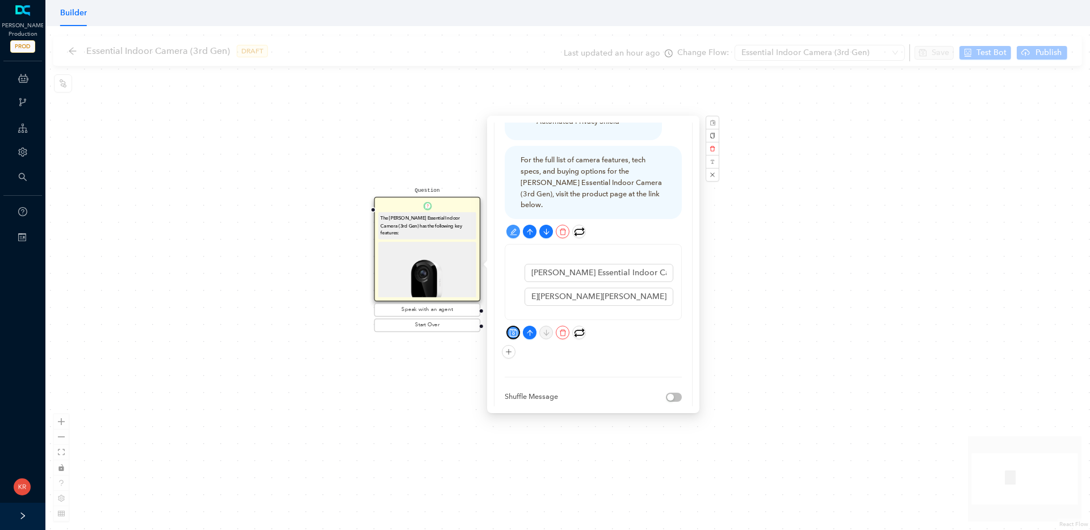
scroll to position [0, 0]
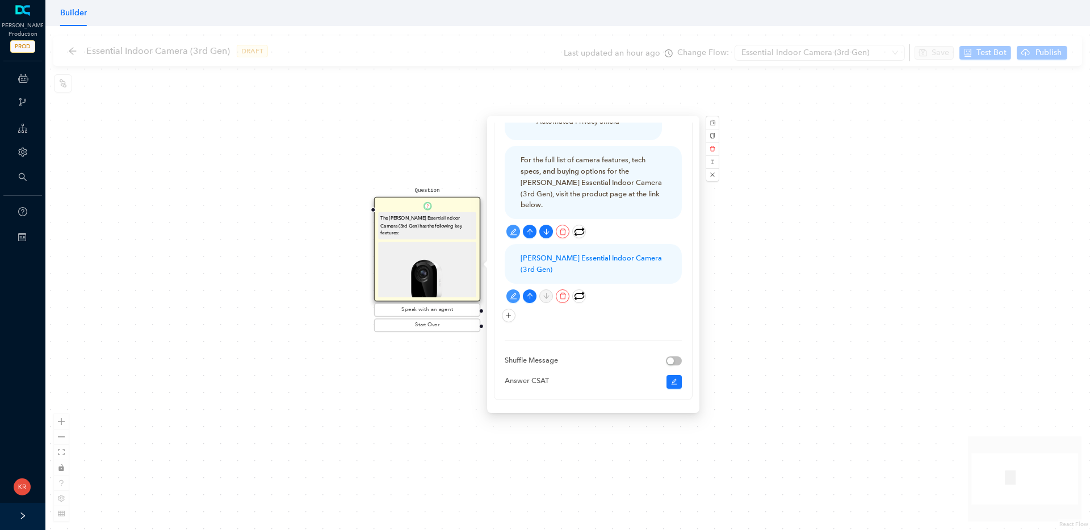
click at [743, 257] on div "Question The Arlo Essential Indoor Camera (3rd Gen) has the following key featu…" at bounding box center [567, 278] width 1044 height 504
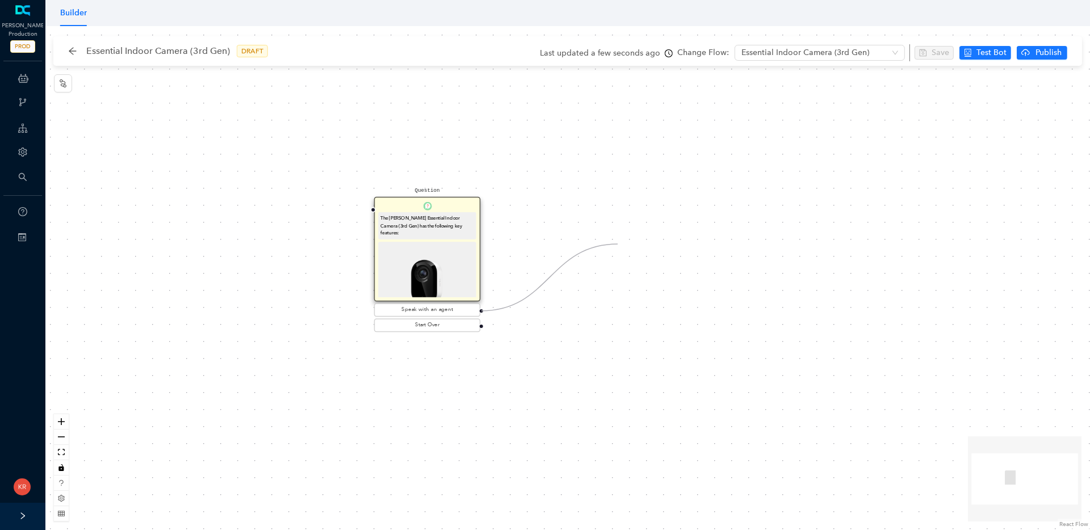
drag, startPoint x: 482, startPoint y: 310, endPoint x: 627, endPoint y: 241, distance: 159.9
click at [627, 241] on div "Question The Arlo Essential Indoor Camera (3rd Gen) has the following key featu…" at bounding box center [567, 278] width 1044 height 504
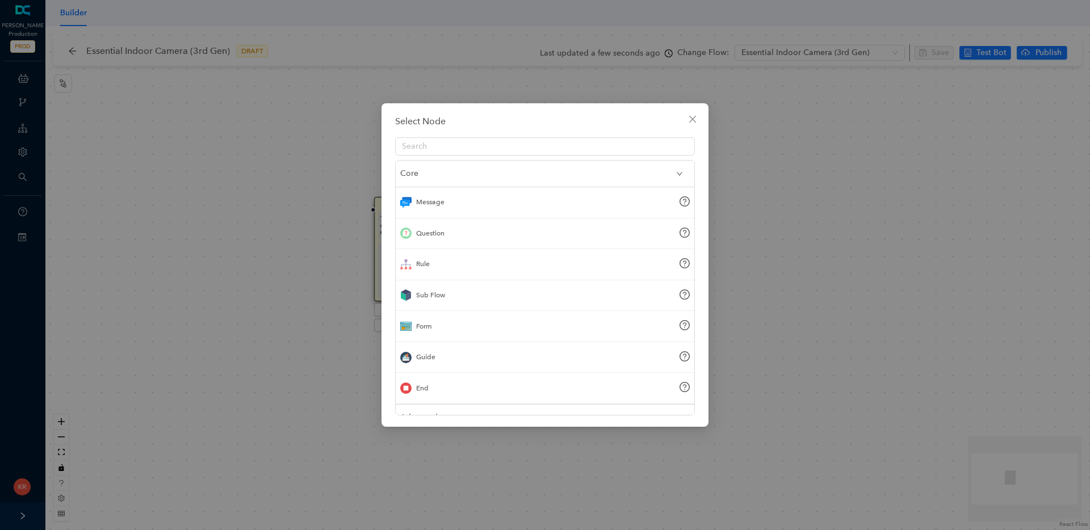
click at [440, 302] on div "Sub Flow" at bounding box center [545, 295] width 299 height 31
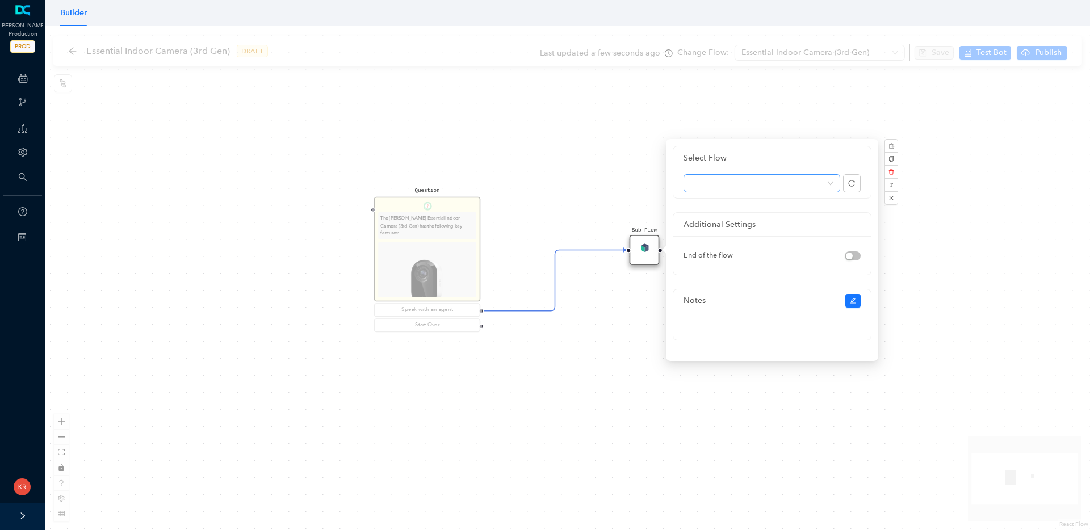
click at [764, 182] on span at bounding box center [761, 183] width 143 height 17
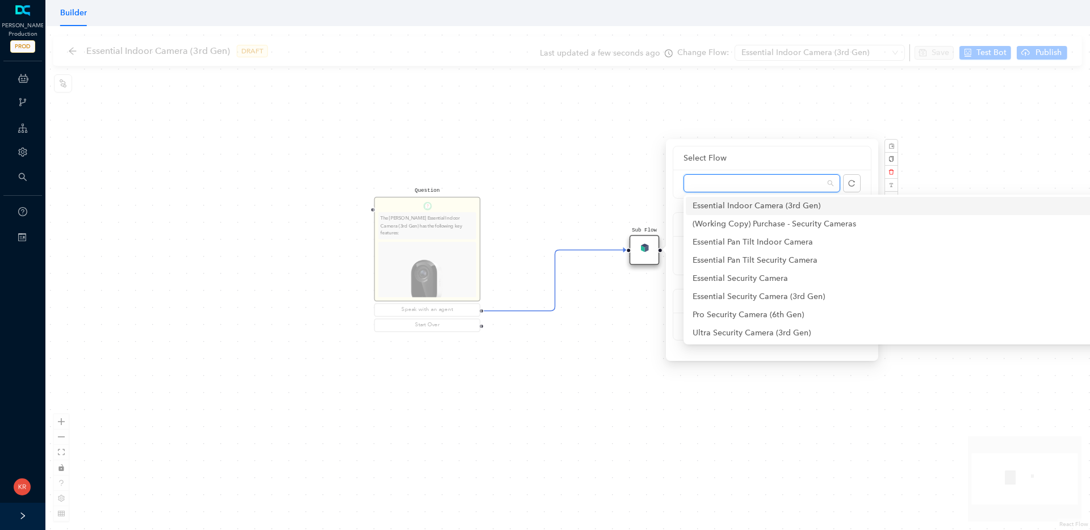
click at [768, 207] on div "Essential Indoor Camera (3rd Gen)" at bounding box center [905, 206] width 426 height 12
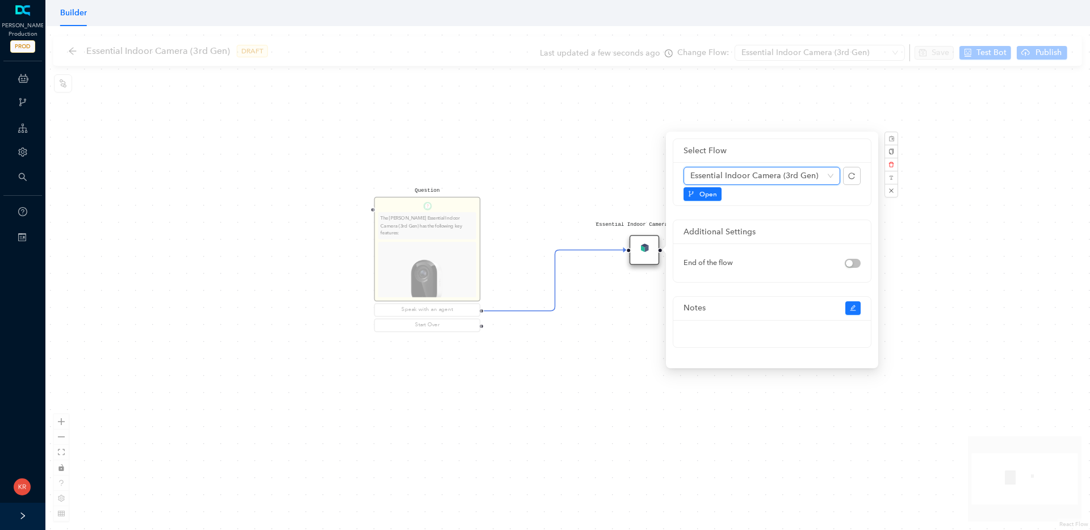
click at [819, 177] on span "Essential Indoor Camera (3rd Gen)" at bounding box center [761, 175] width 143 height 17
type input "direct"
click at [801, 196] on div "Direct to agent" at bounding box center [761, 198] width 138 height 12
click at [610, 374] on div "Question The Arlo Essential Indoor Camera (3rd Gen) has the following key featu…" at bounding box center [567, 278] width 1044 height 504
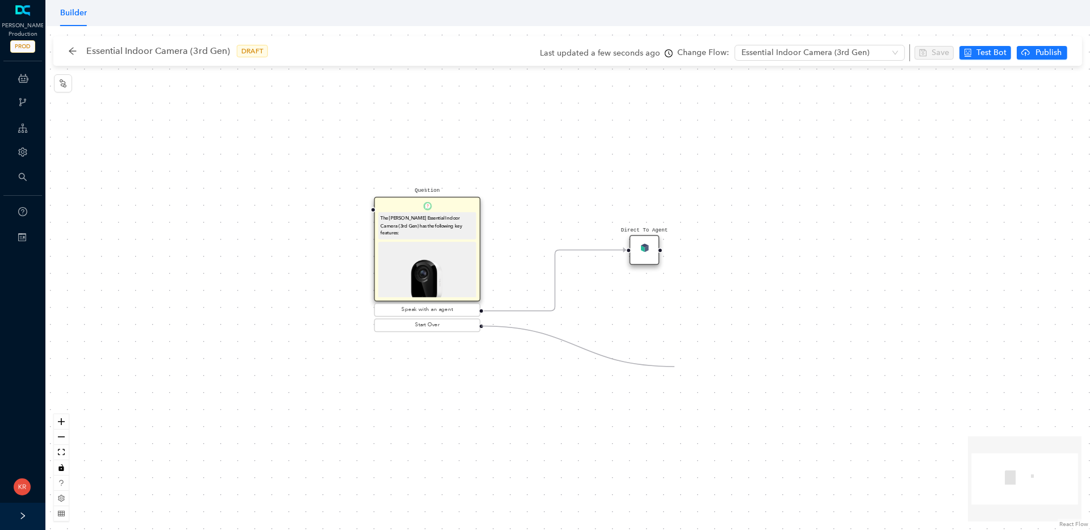
drag, startPoint x: 481, startPoint y: 326, endPoint x: 681, endPoint y: 367, distance: 203.4
click at [681, 367] on div "Question The Arlo Essential Indoor Camera (3rd Gen) has the following key featu…" at bounding box center [567, 278] width 1044 height 504
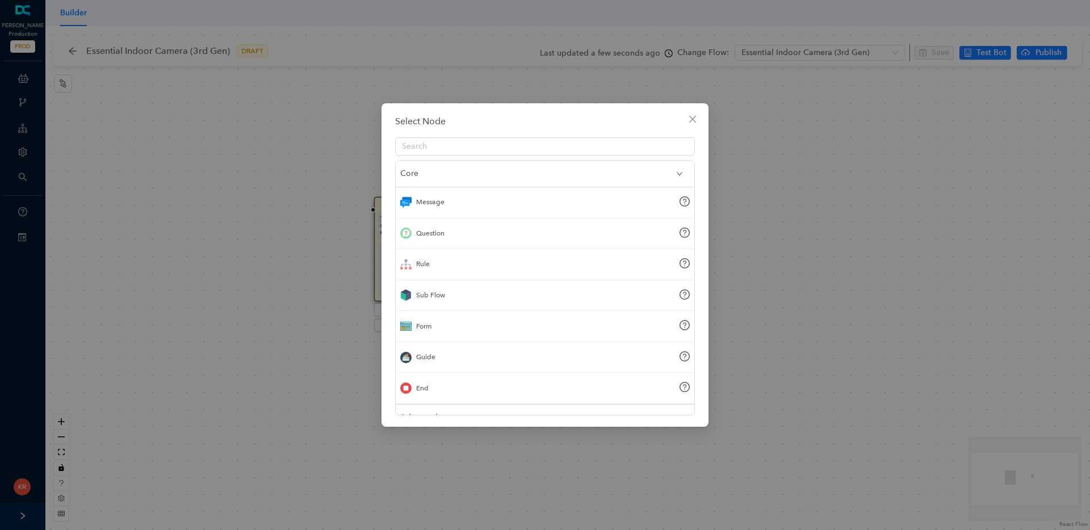
click at [467, 299] on div "Sub Flow" at bounding box center [545, 295] width 299 height 31
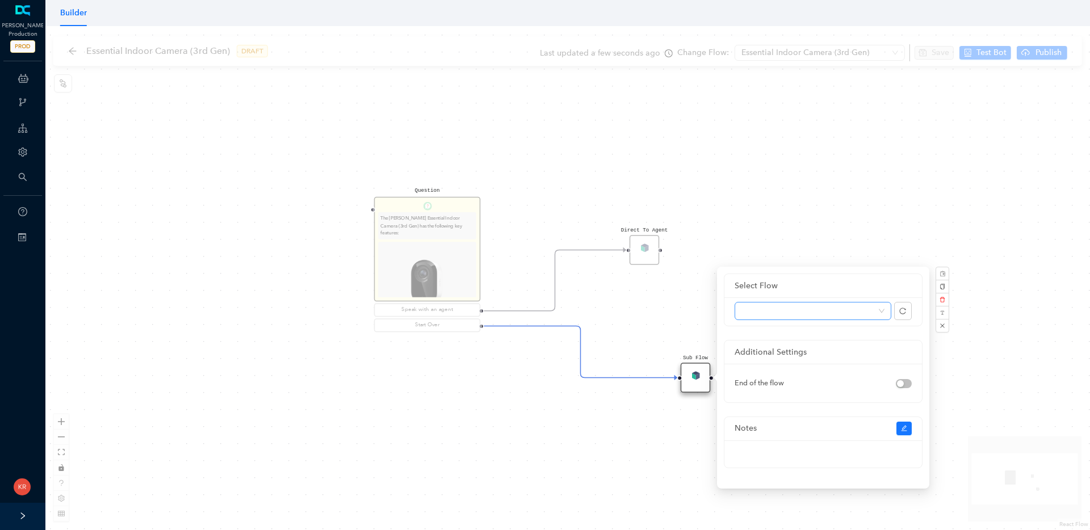
click at [792, 310] on span at bounding box center [812, 311] width 143 height 17
type input "greet"
click at [779, 330] on div "Greet" at bounding box center [813, 333] width 138 height 12
click at [621, 450] on div "Question The Arlo Essential Indoor Camera (3rd Gen) has the following key featu…" at bounding box center [567, 278] width 1044 height 504
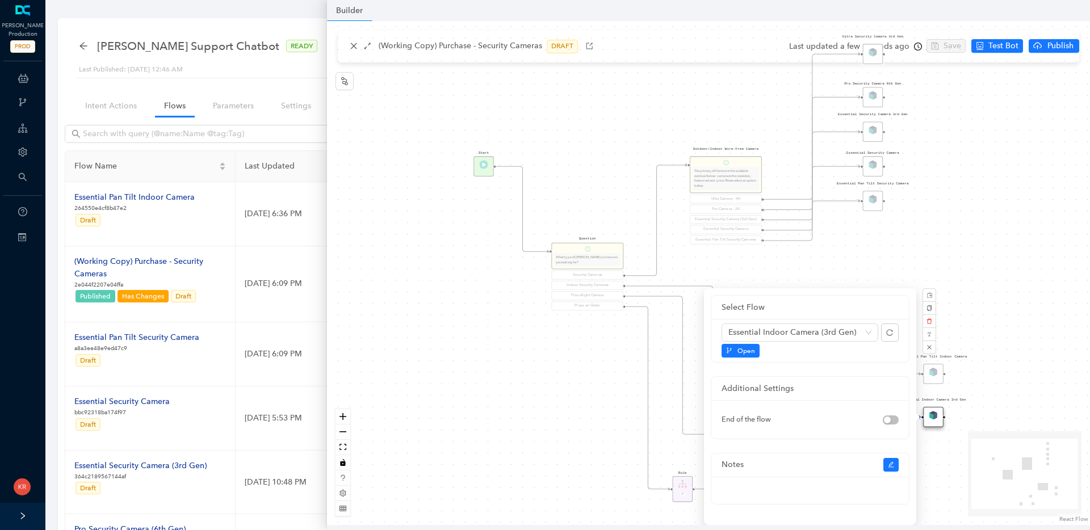
click at [427, 297] on div "Rule P Start Question What type of [PERSON_NAME] camera are you looking for? Se…" at bounding box center [708, 273] width 763 height 504
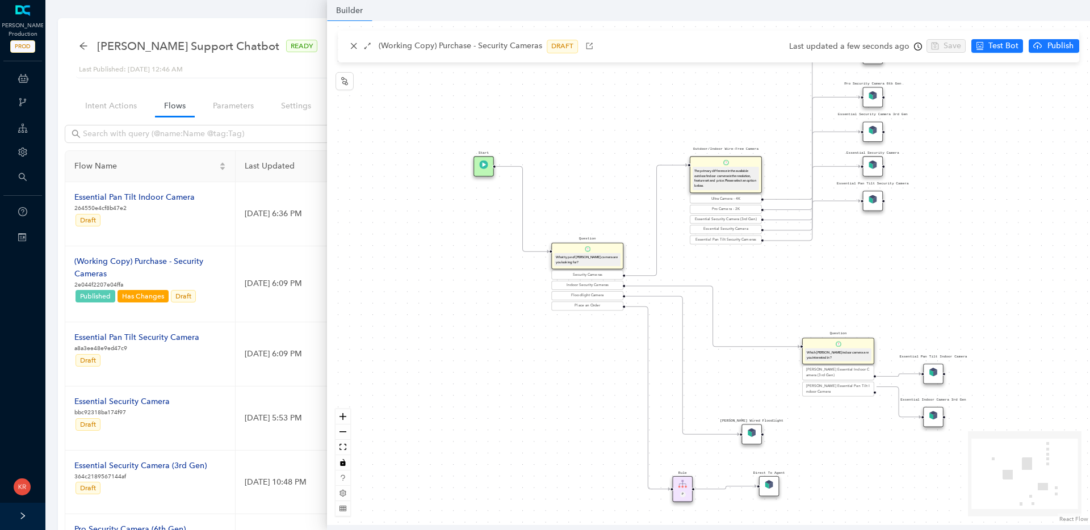
click at [744, 430] on div "[PERSON_NAME] Wired Floodlight" at bounding box center [751, 435] width 20 height 20
click at [753, 439] on div "[PERSON_NAME] Wired Floodlight" at bounding box center [751, 435] width 20 height 20
click at [755, 433] on img at bounding box center [751, 433] width 9 height 9
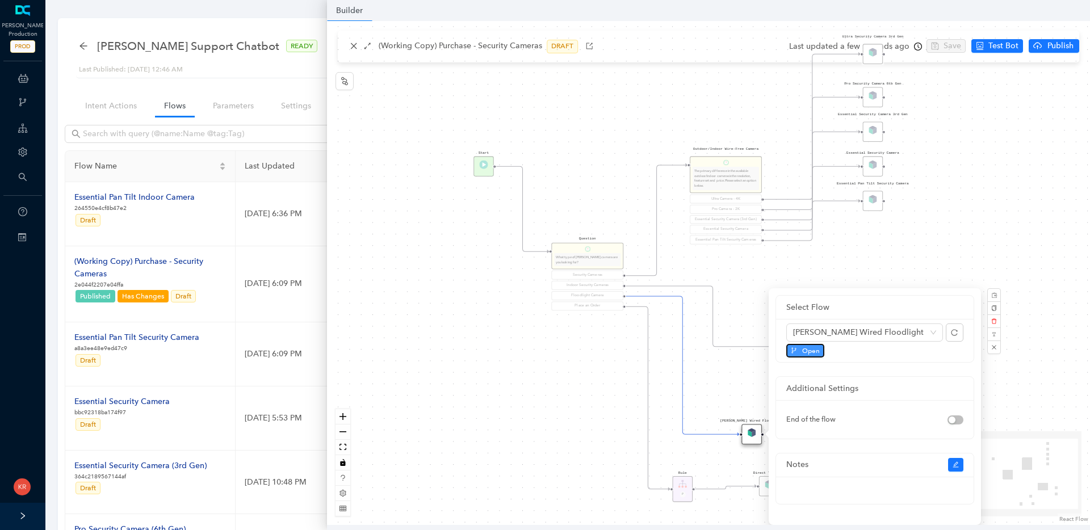
click at [808, 352] on span "Open" at bounding box center [811, 351] width 18 height 10
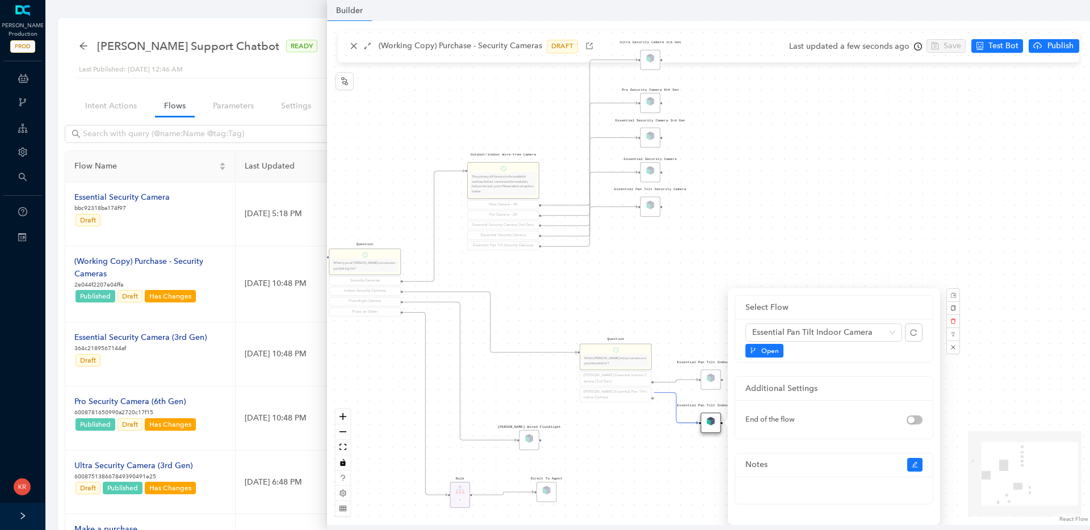
click at [634, 457] on div "Rule P Start Question What type of Arlo camera are you looking for? Security Ca…" at bounding box center [708, 273] width 763 height 504
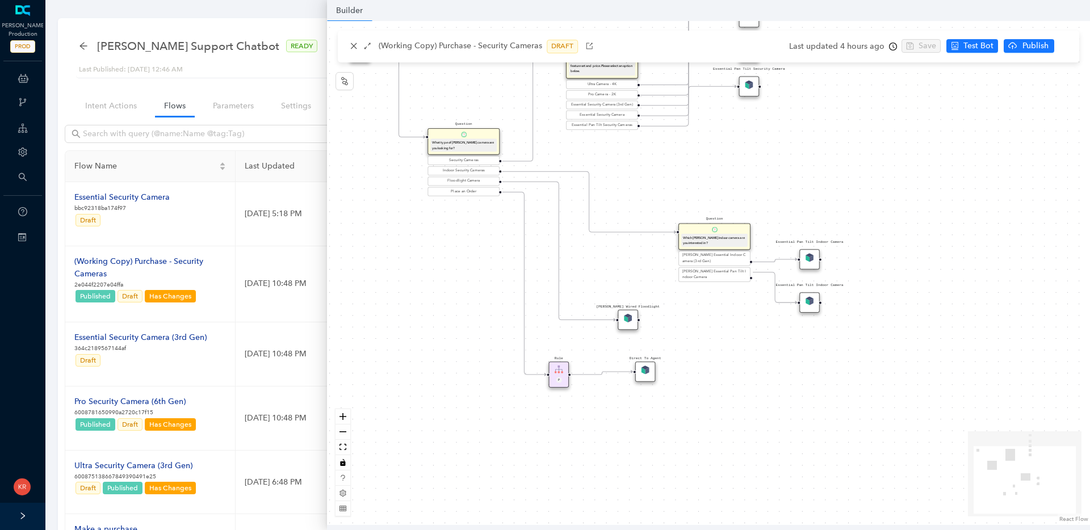
drag, startPoint x: 622, startPoint y: 468, endPoint x: 721, endPoint y: 350, distance: 153.9
click at [721, 350] on div "Rule P Start Question What type of Arlo camera are you looking for? Security Ca…" at bounding box center [708, 273] width 763 height 504
click at [535, 403] on div "Rule P Start Question What type of Arlo camera are you looking for? Security Ca…" at bounding box center [708, 273] width 763 height 504
